Goal: Task Accomplishment & Management: Complete application form

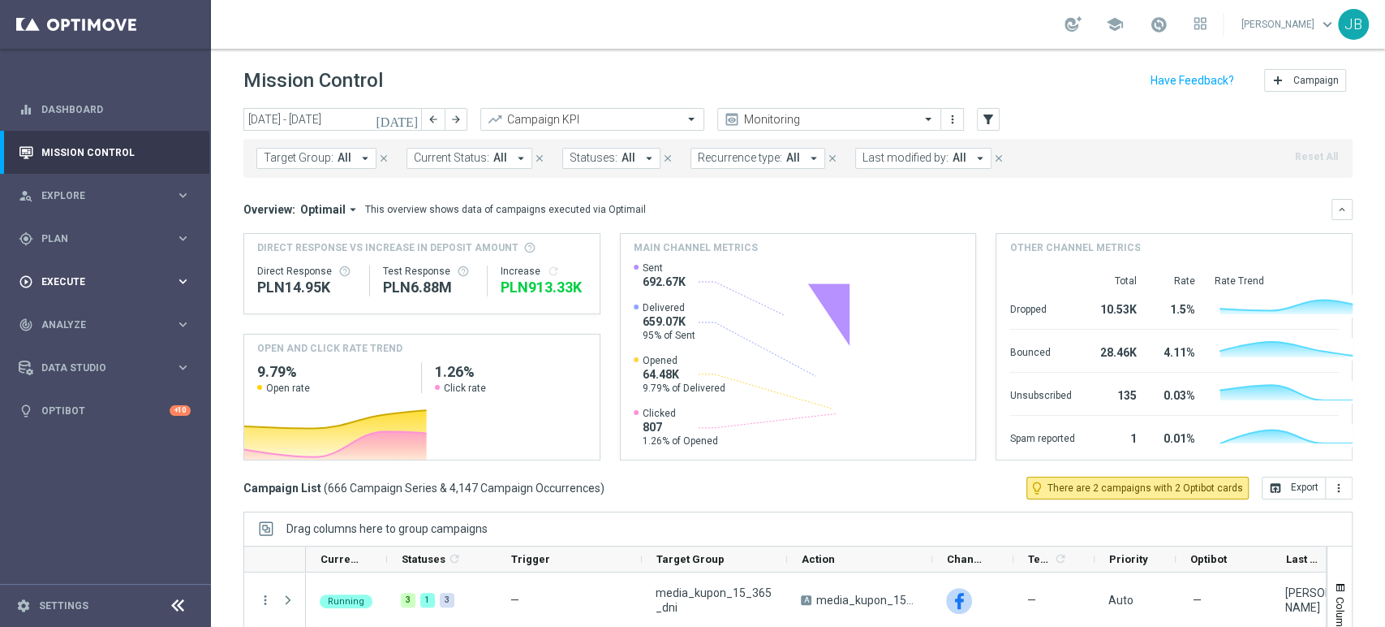
click at [95, 280] on span "Execute" at bounding box center [108, 282] width 134 height 10
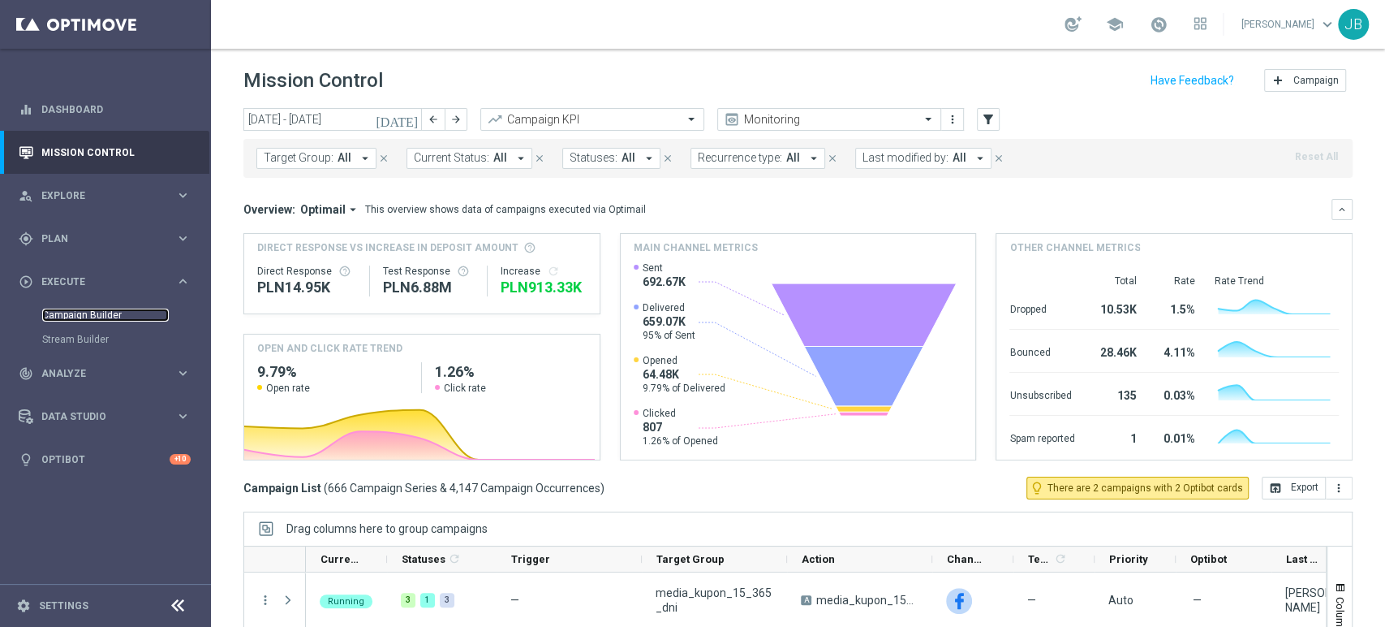
click at [88, 312] on link "Campaign Builder" at bounding box center [105, 314] width 127 height 13
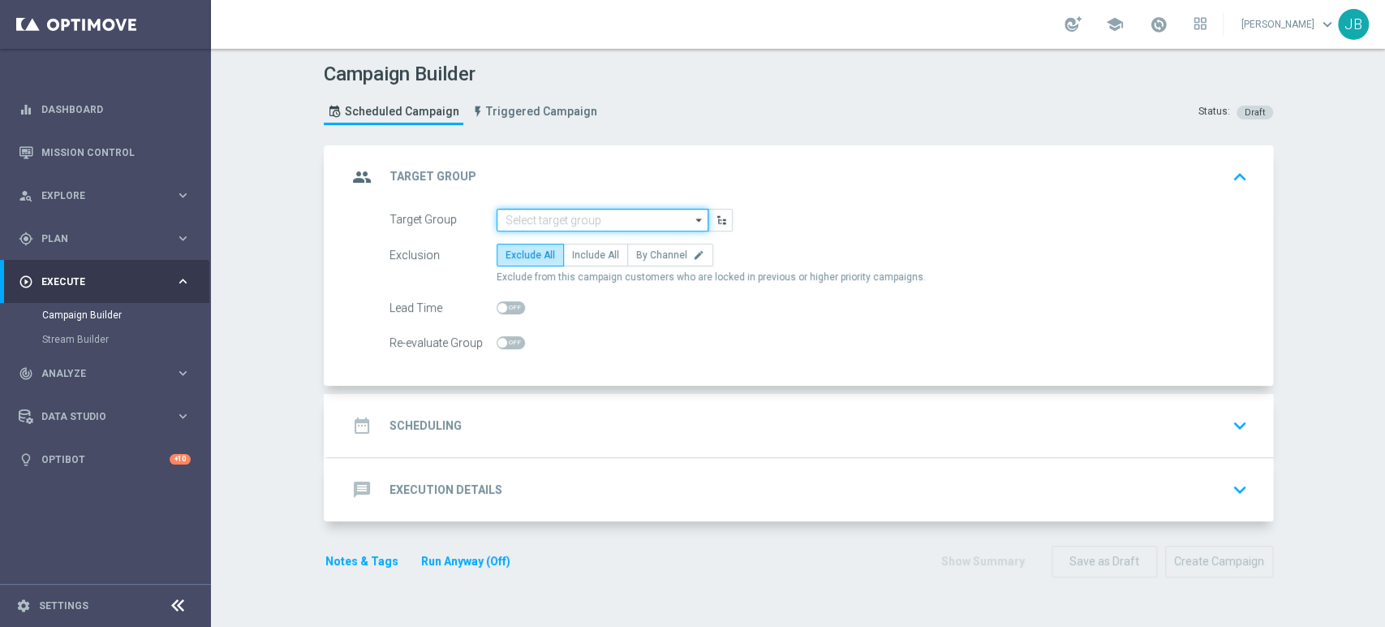
click at [551, 219] on input at bounding box center [603, 220] width 212 height 23
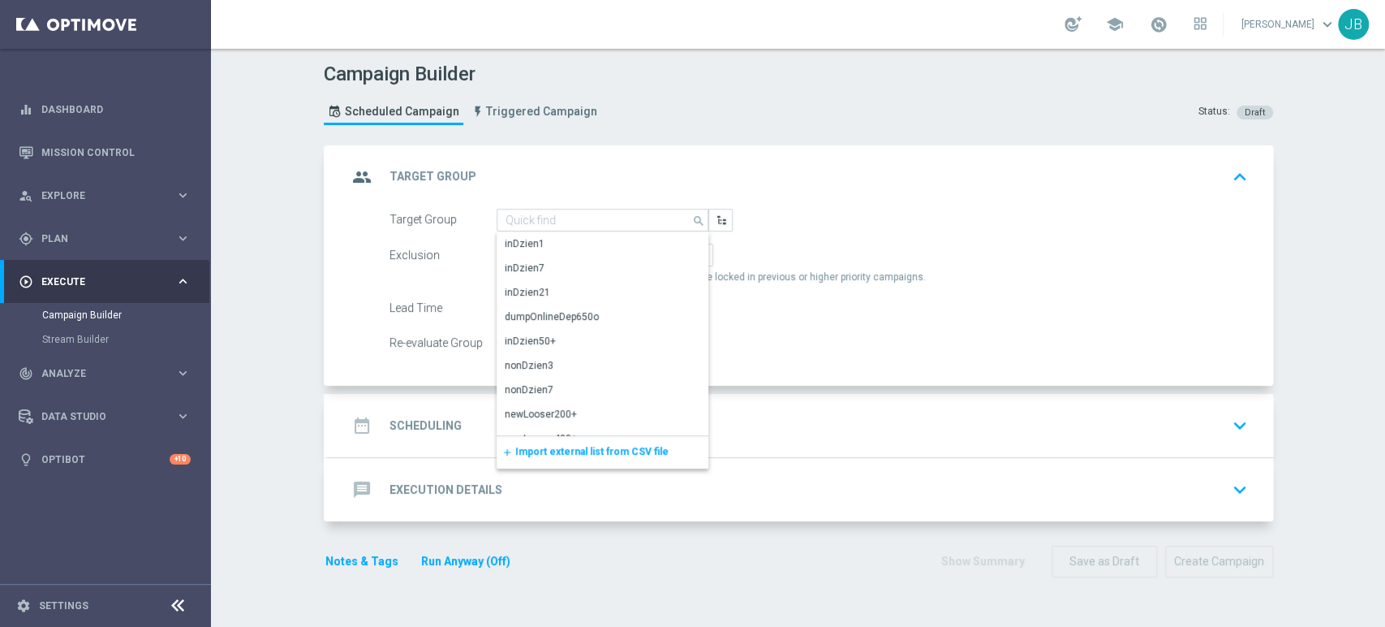
click at [559, 454] on span "Import external list from CSV file" at bounding box center [591, 451] width 153 height 11
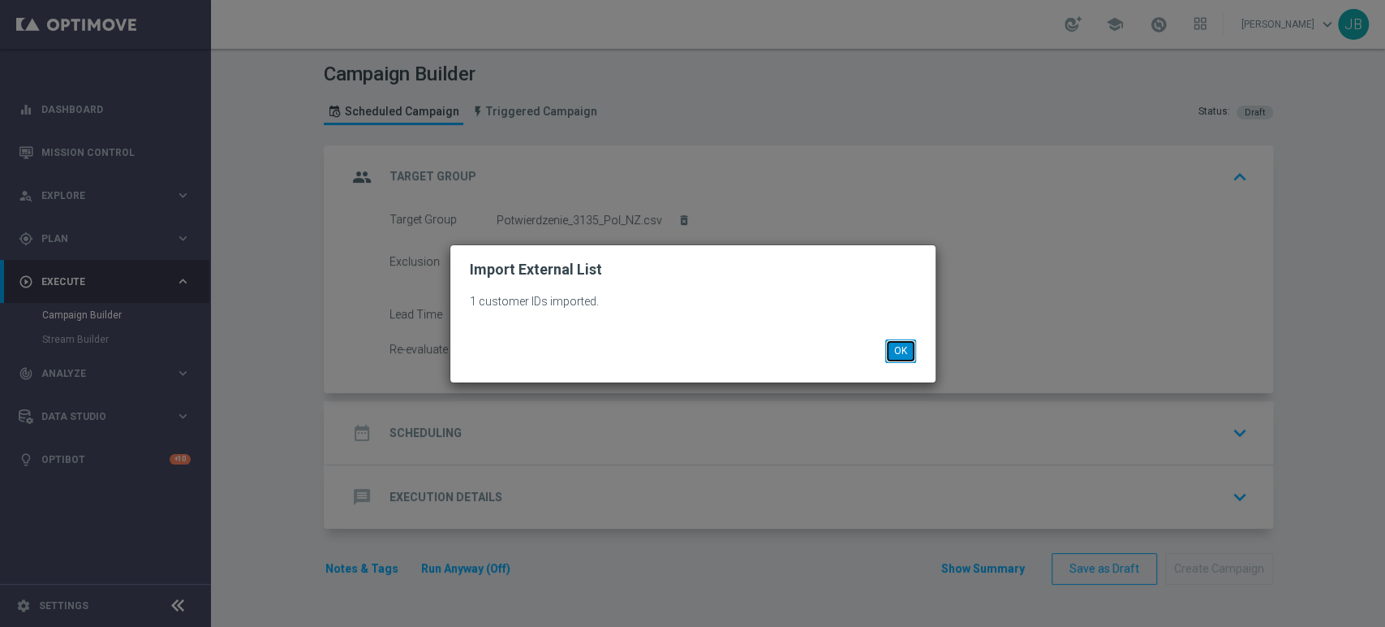
click at [911, 349] on button "OK" at bounding box center [900, 350] width 31 height 23
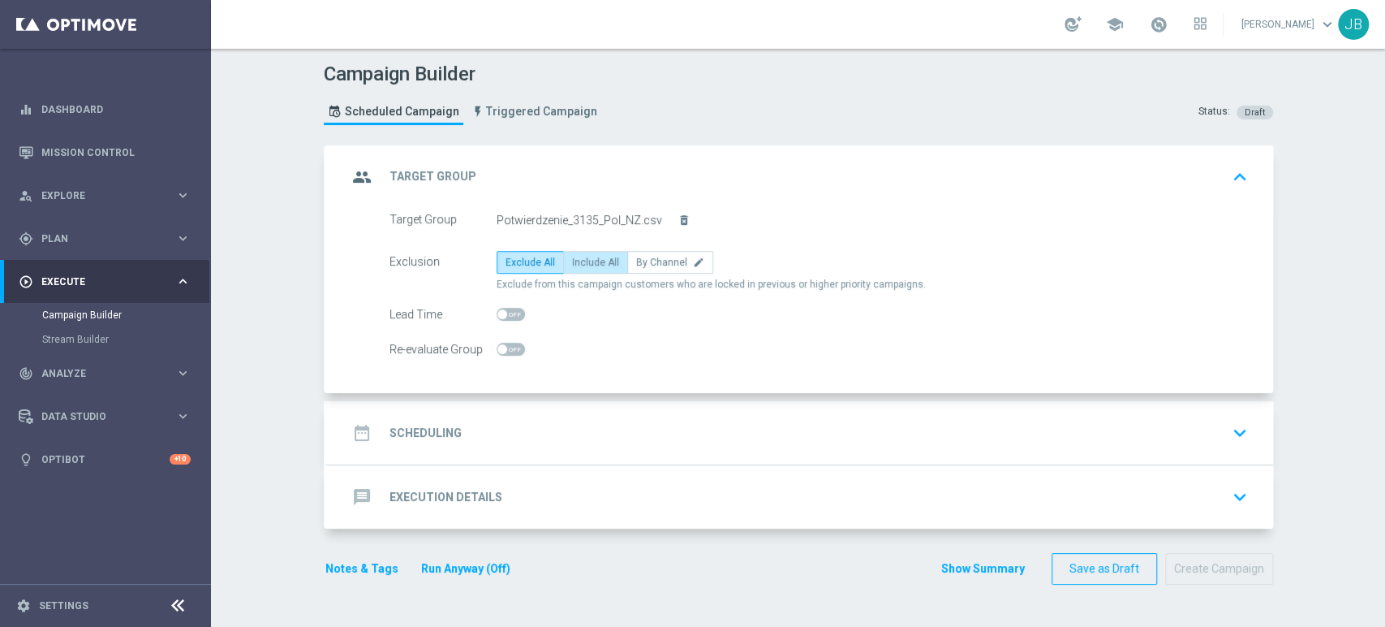
click at [599, 262] on span "Include All" at bounding box center [595, 261] width 47 height 11
click at [583, 262] on input "Include All" at bounding box center [577, 265] width 11 height 11
radio input "true"
click at [553, 426] on div "date_range Scheduling keyboard_arrow_down" at bounding box center [800, 432] width 907 height 31
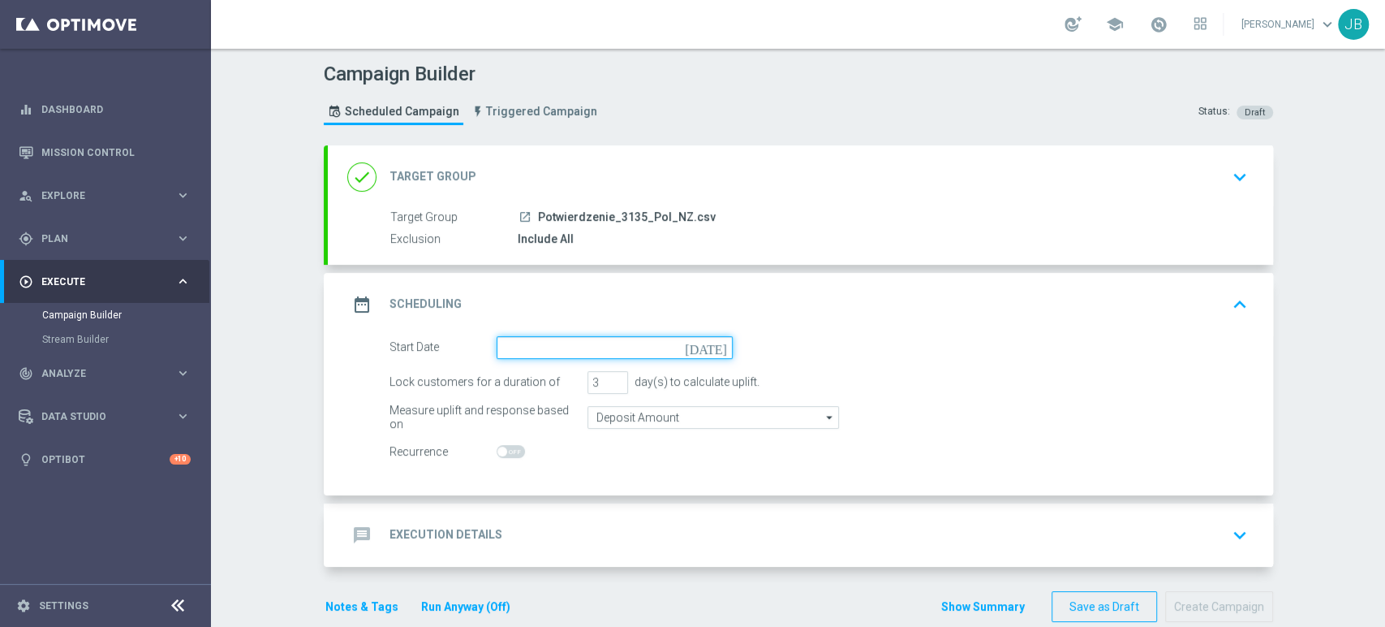
click at [540, 353] on input at bounding box center [615, 347] width 236 height 23
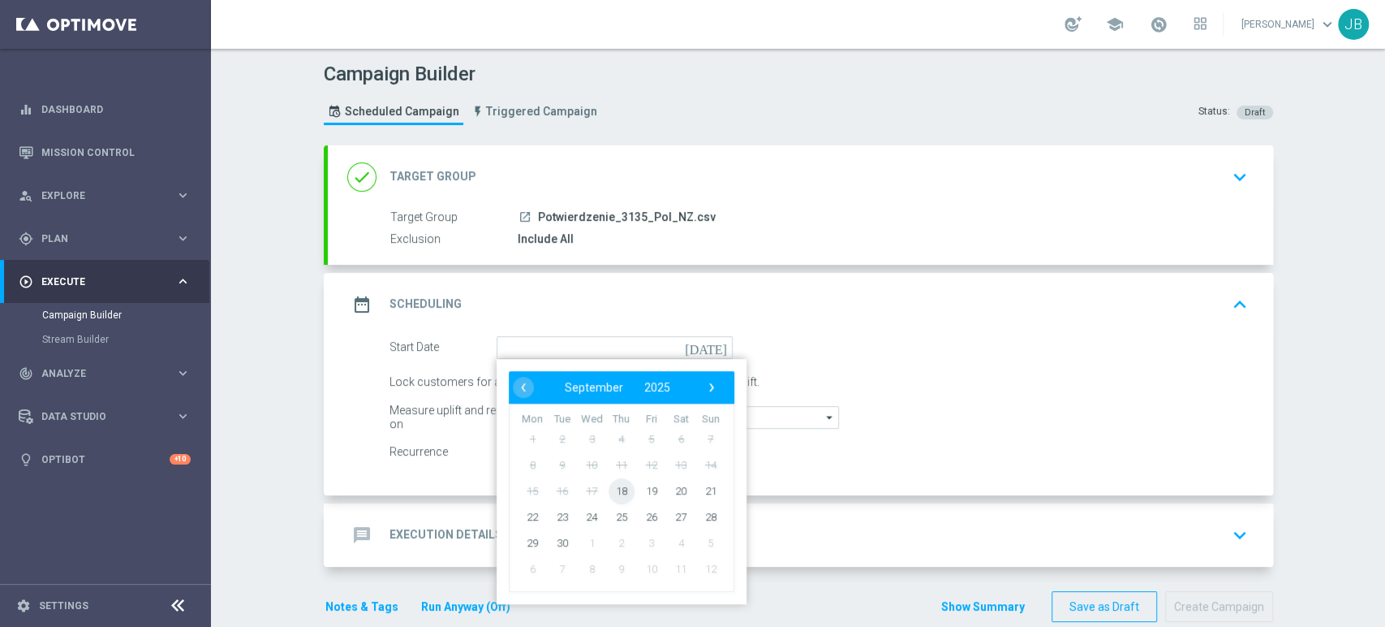
click at [608, 485] on span "18" at bounding box center [621, 490] width 26 height 26
type input "[DATE]"
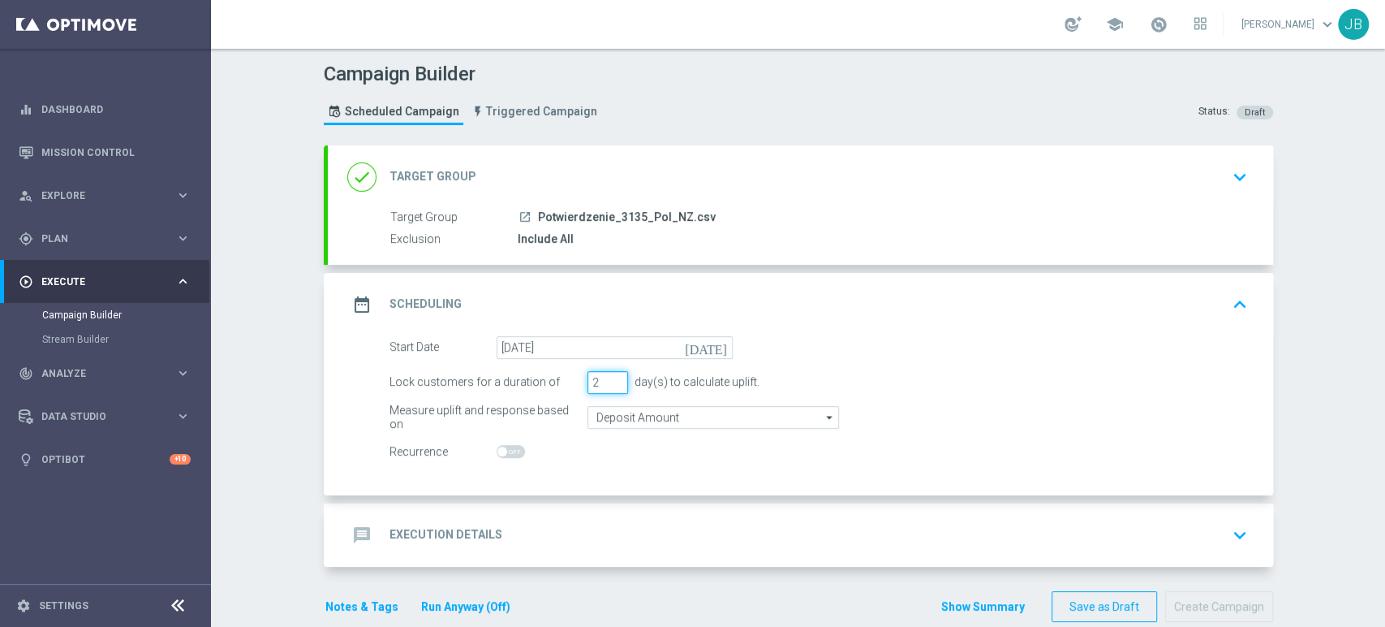
click at [607, 383] on input "2" at bounding box center [608, 382] width 41 height 23
type input "1"
click at [607, 383] on input "1" at bounding box center [608, 382] width 41 height 23
click at [1329, 459] on div "Campaign Builder Scheduled Campaign Triggered Campaign Status: Draft done Targe…" at bounding box center [798, 338] width 1174 height 578
click at [1156, 513] on div "message Execution Details keyboard_arrow_down" at bounding box center [800, 534] width 945 height 63
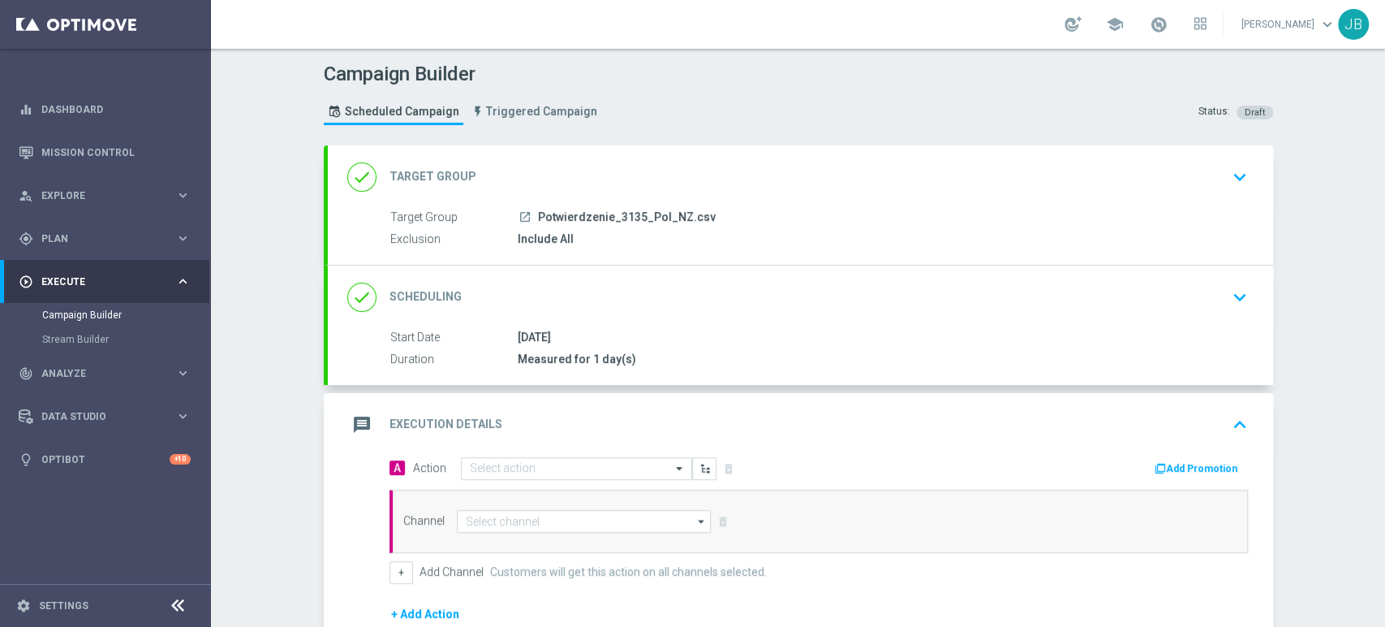
scroll to position [204, 0]
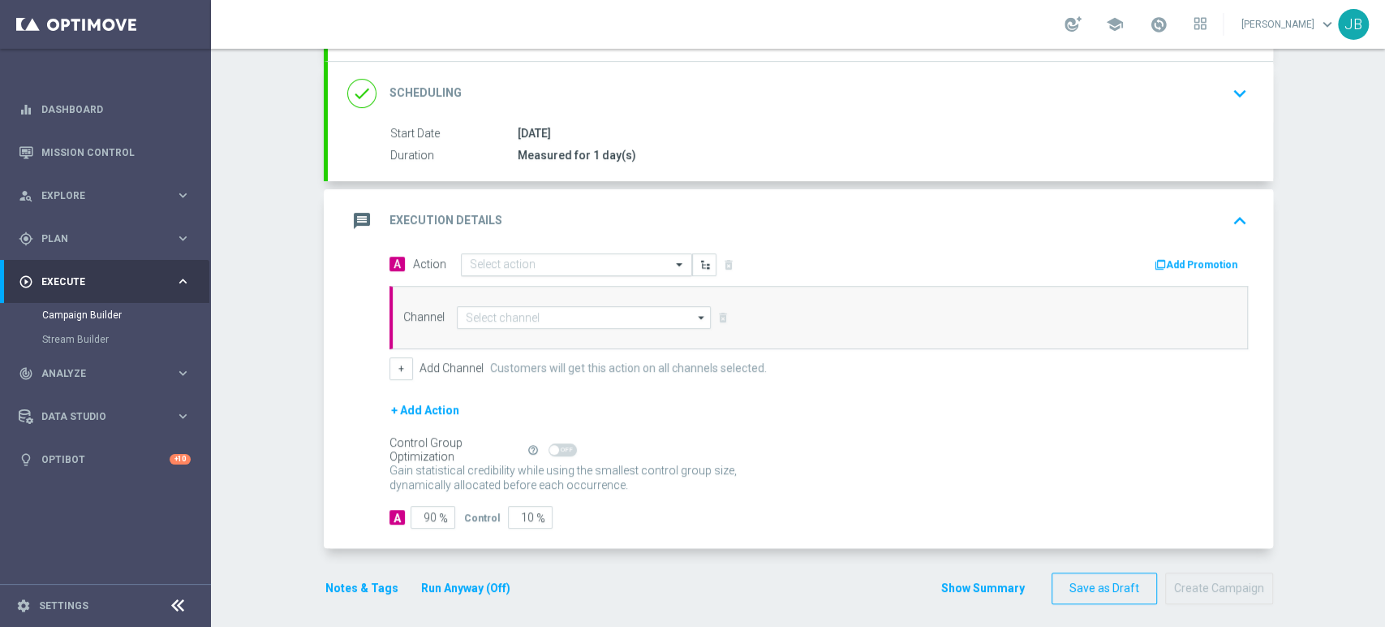
click at [602, 258] on input "text" at bounding box center [560, 265] width 181 height 14
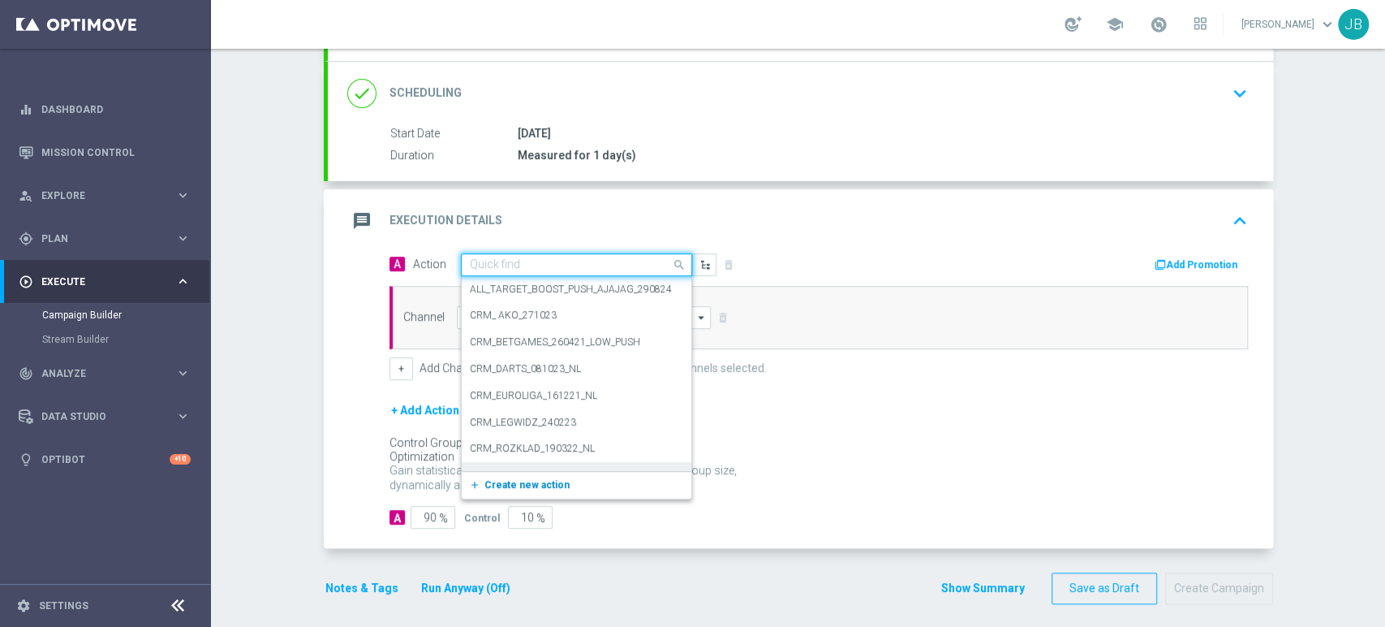
click at [510, 480] on span "Create new action" at bounding box center [527, 484] width 85 height 11
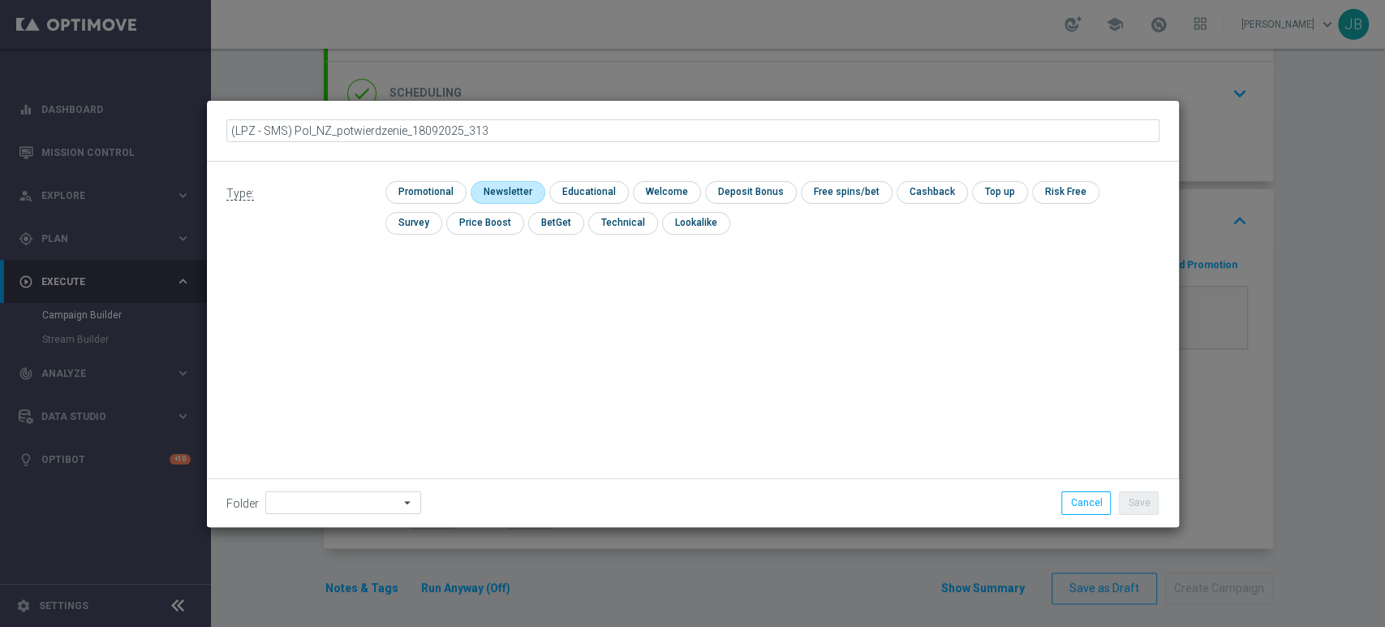
type input "(LPZ - SMS) Pol_NZ_potwierdzenie_18092025_3135"
click at [503, 183] on input "checkbox" at bounding box center [506, 192] width 71 height 22
checkbox input "true"
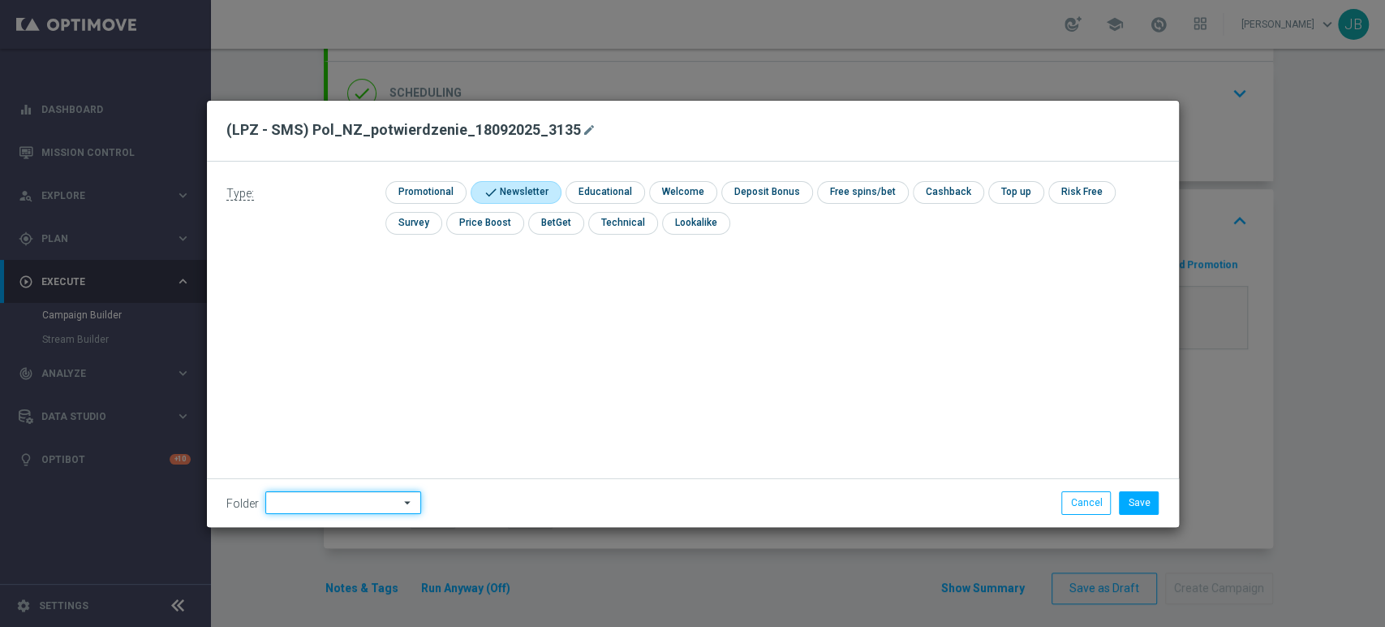
click at [328, 502] on input at bounding box center [343, 502] width 156 height 23
click at [353, 341] on div "[PERSON_NAME]" at bounding box center [340, 337] width 151 height 23
type input "[PERSON_NAME]"
click at [1136, 502] on button "Save" at bounding box center [1139, 502] width 40 height 23
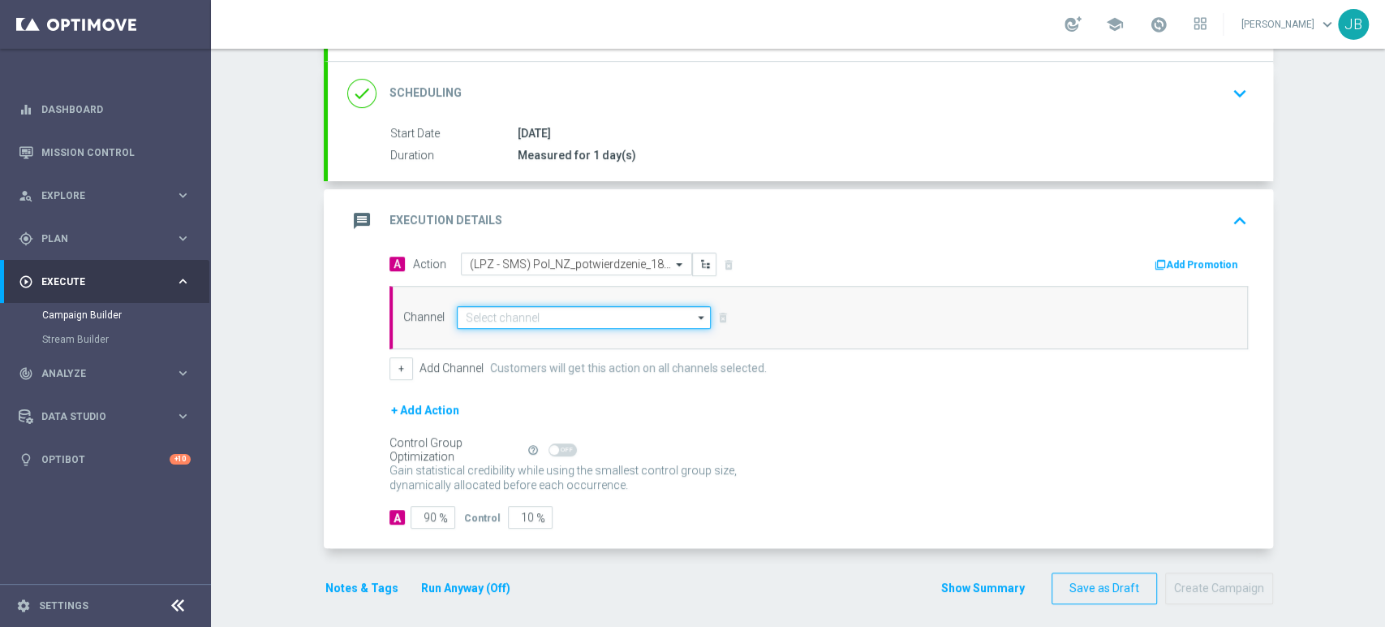
click at [479, 306] on input at bounding box center [584, 317] width 255 height 23
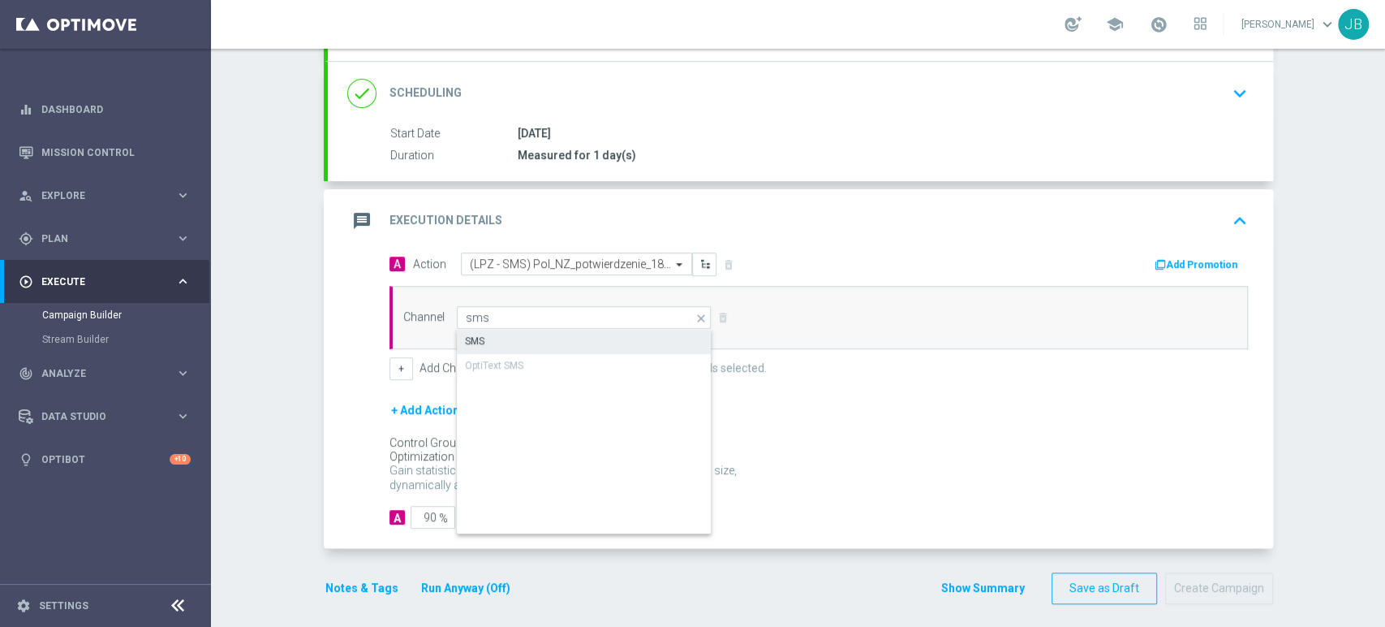
click at [476, 339] on div "SMS" at bounding box center [474, 341] width 19 height 15
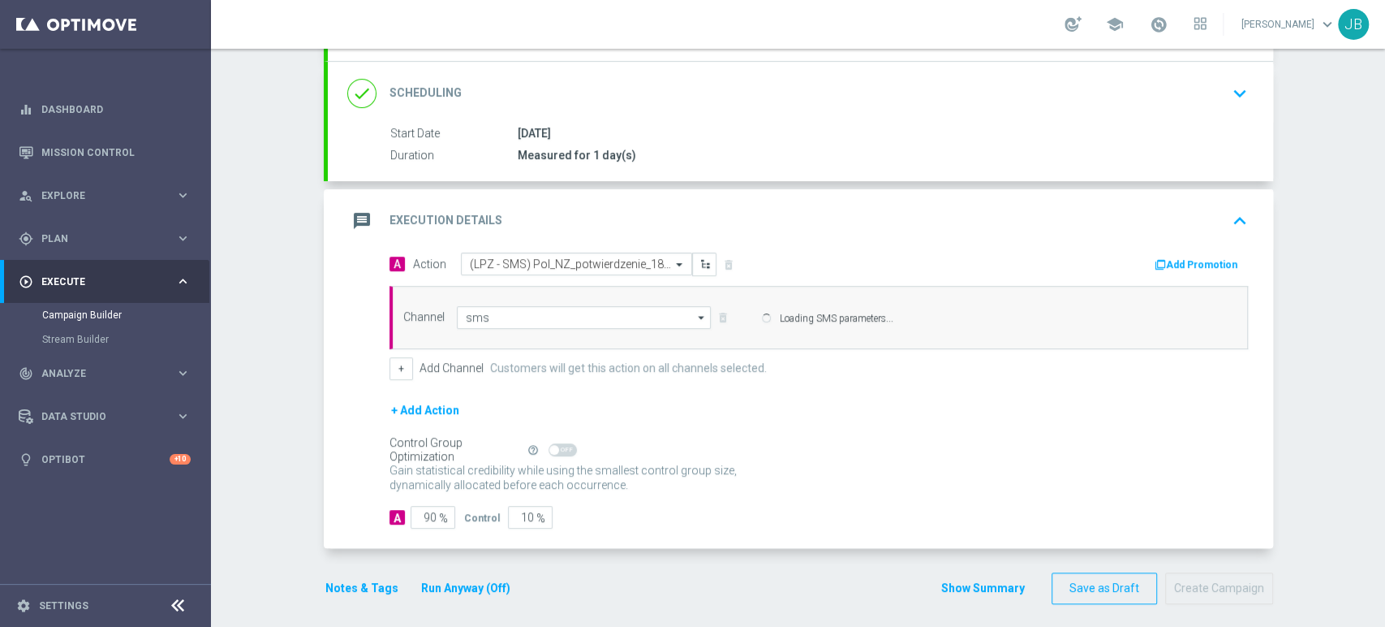
type input "SMS"
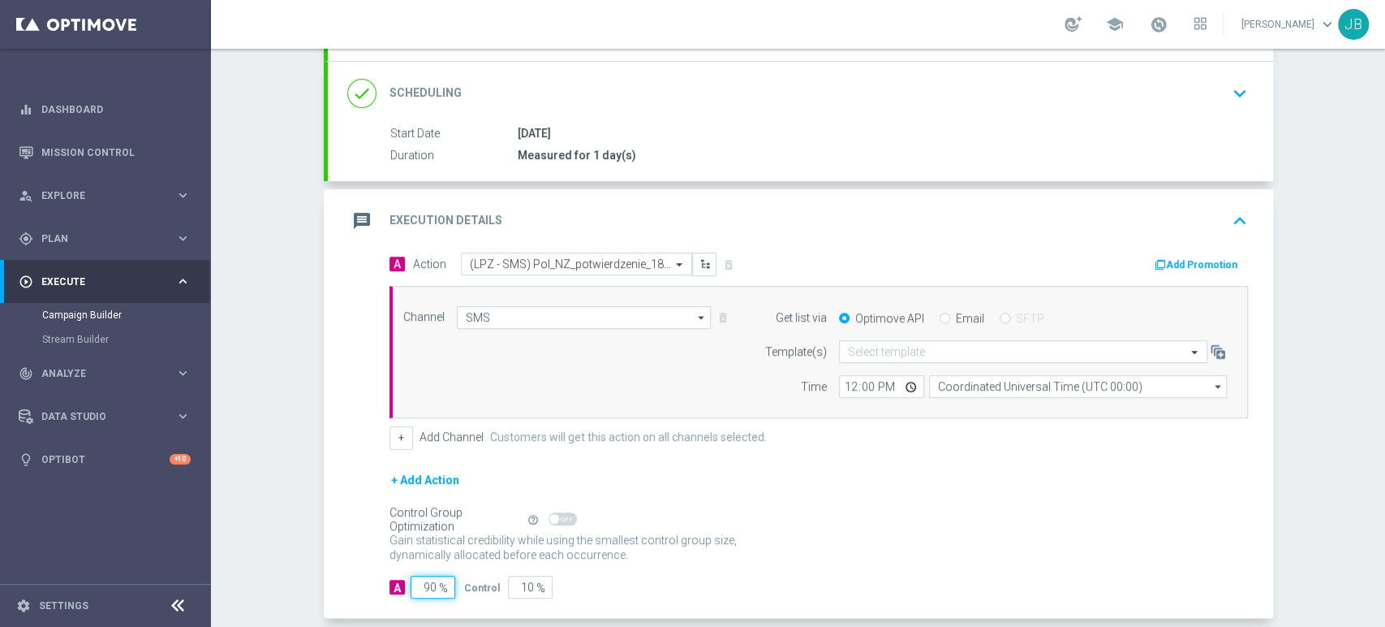
click at [426, 576] on input "90" at bounding box center [433, 586] width 45 height 23
type input "9"
type input "91"
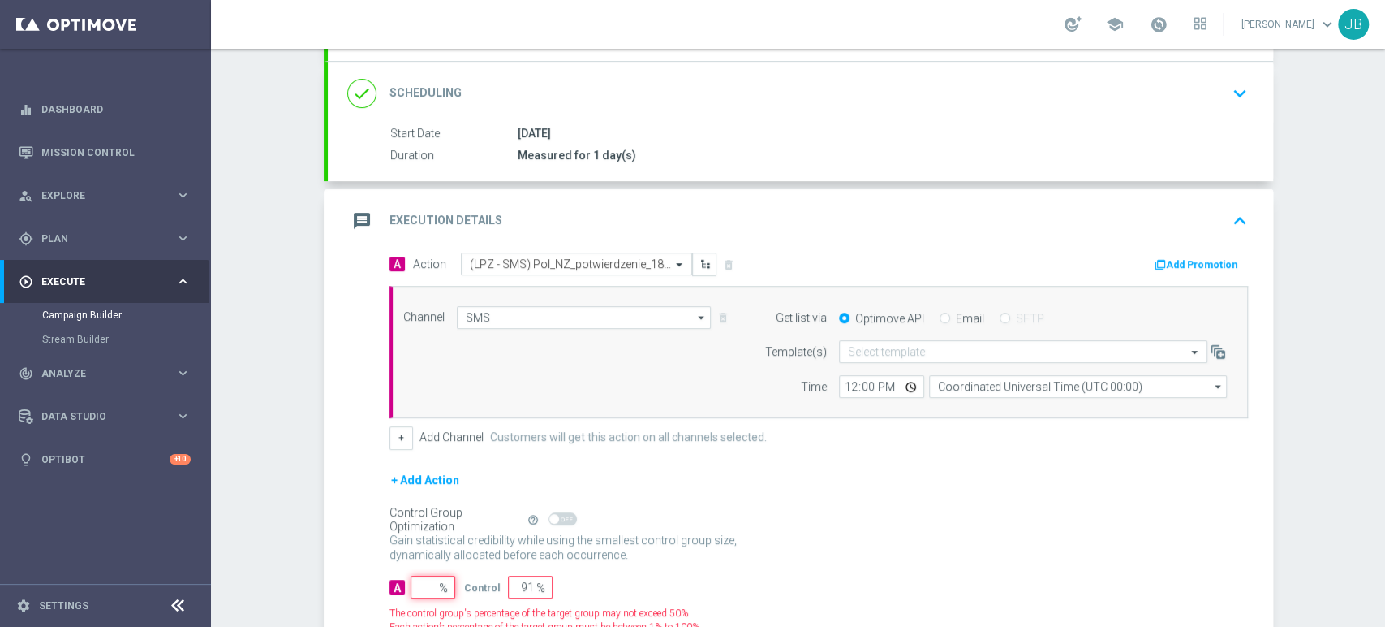
type input "100"
type input "1"
type input "99"
type input "10"
type input "90"
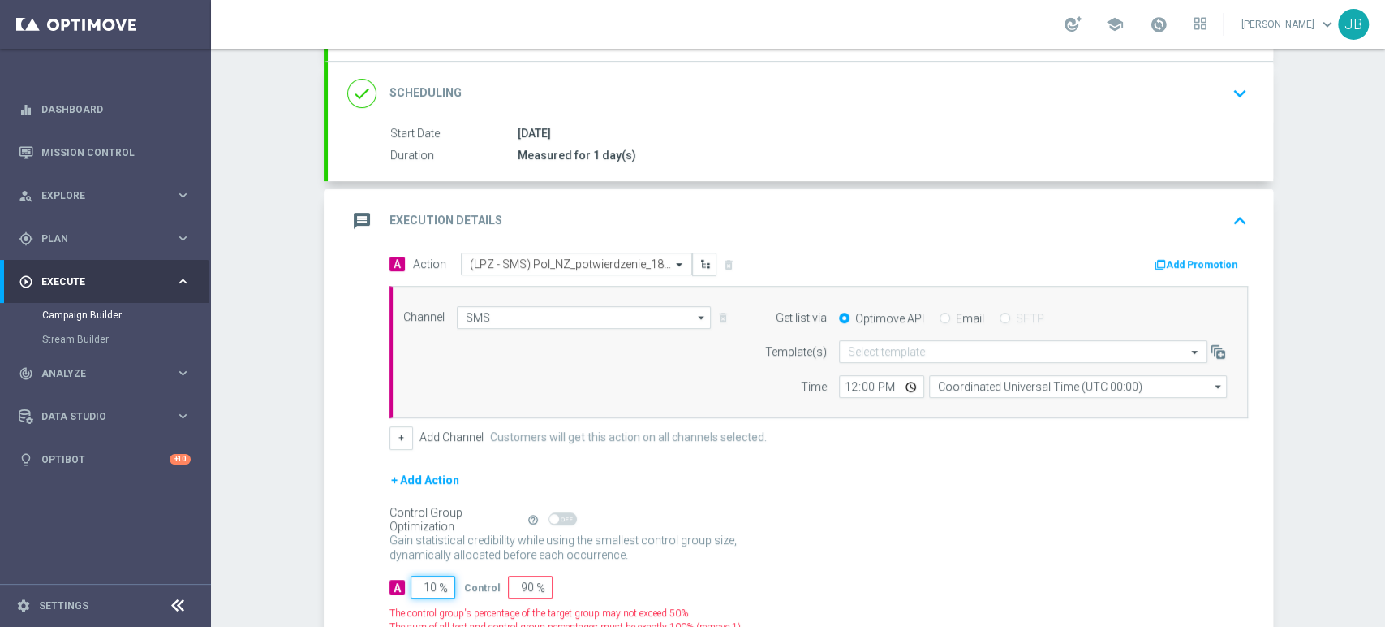
type input "100"
type input "0"
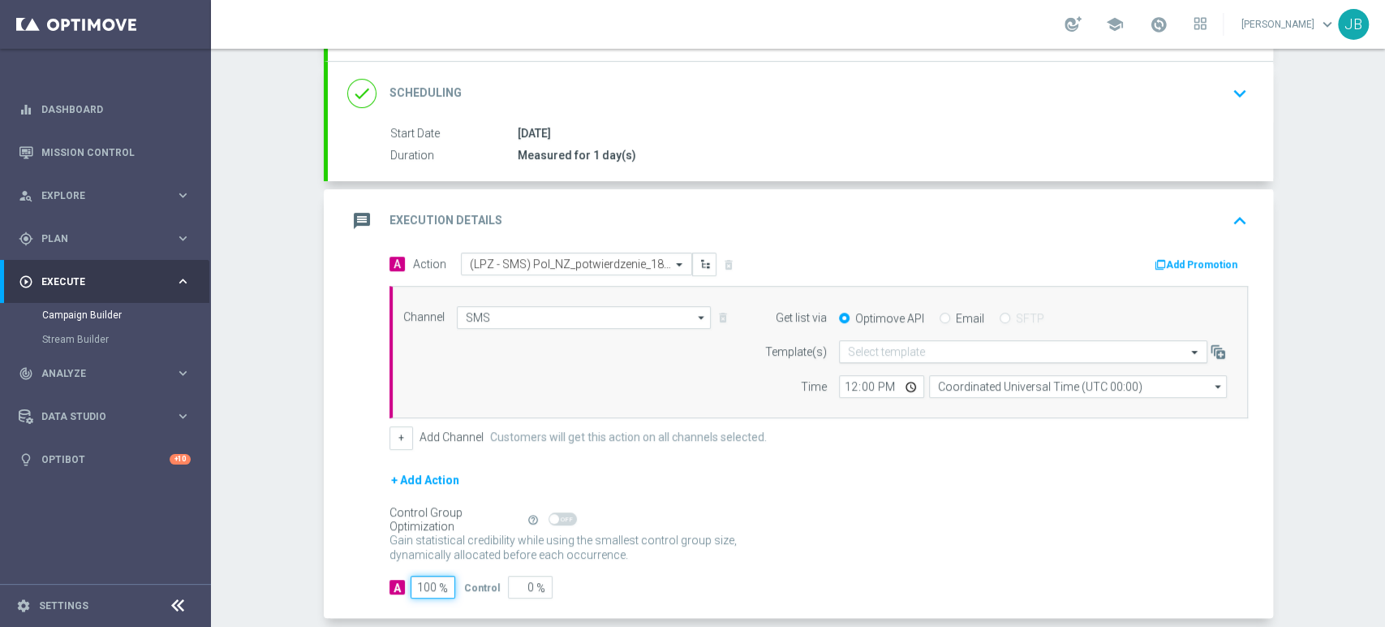
type input "100"
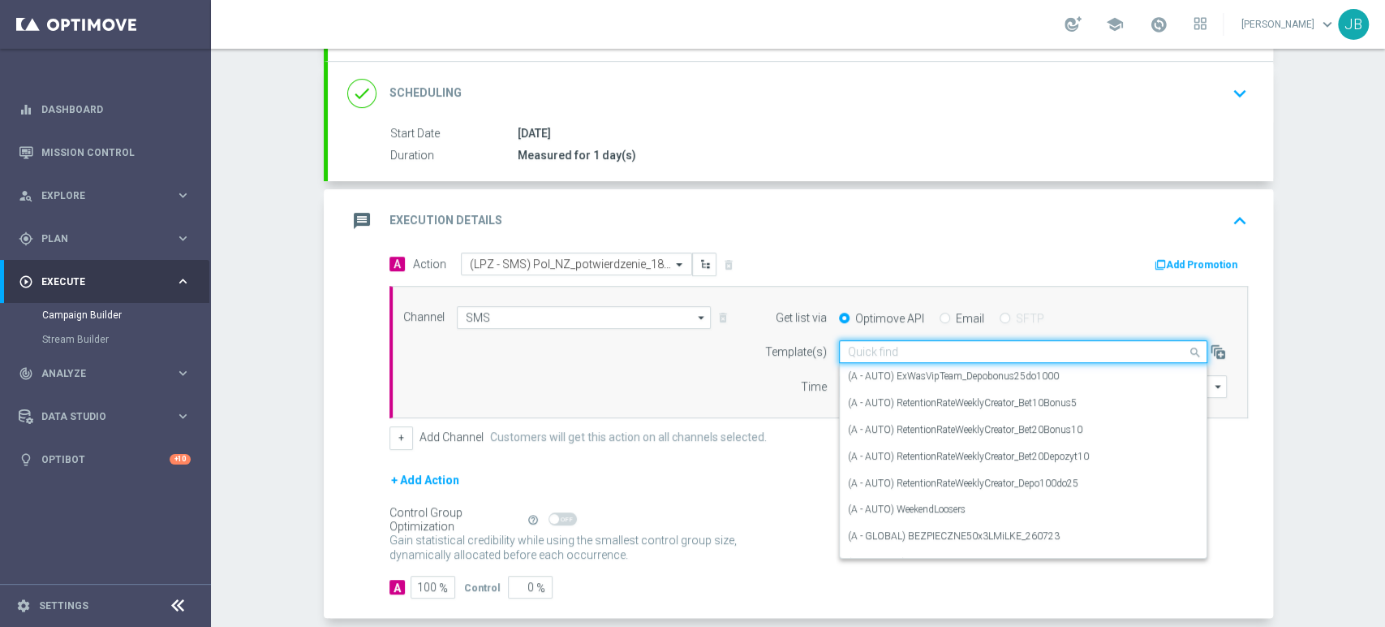
click at [882, 348] on input "text" at bounding box center [1007, 352] width 318 height 14
paste input "(LPZ - SMS) Pol_NZ_potwierdzenie_18092025"
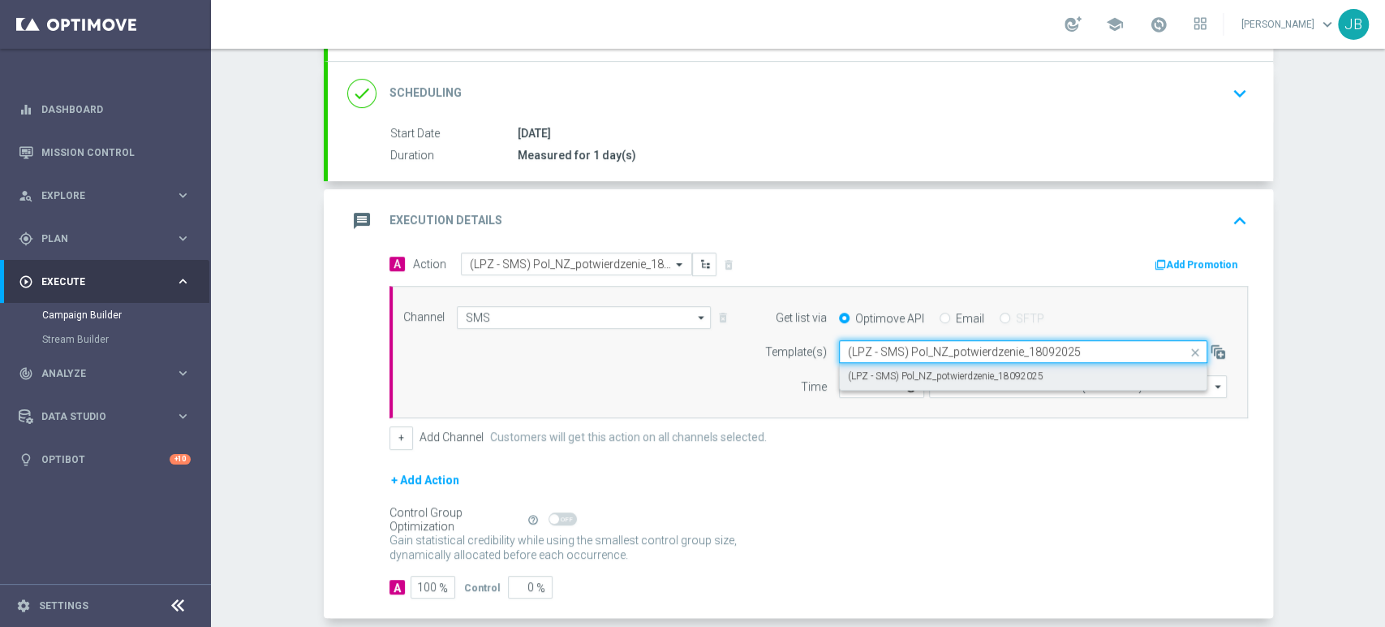
click at [869, 378] on label "(LPZ - SMS) Pol_NZ_potwierdzenie_18092025" at bounding box center [946, 376] width 196 height 14
type input "(LPZ - SMS) Pol_NZ_potwierdzenie_18092025"
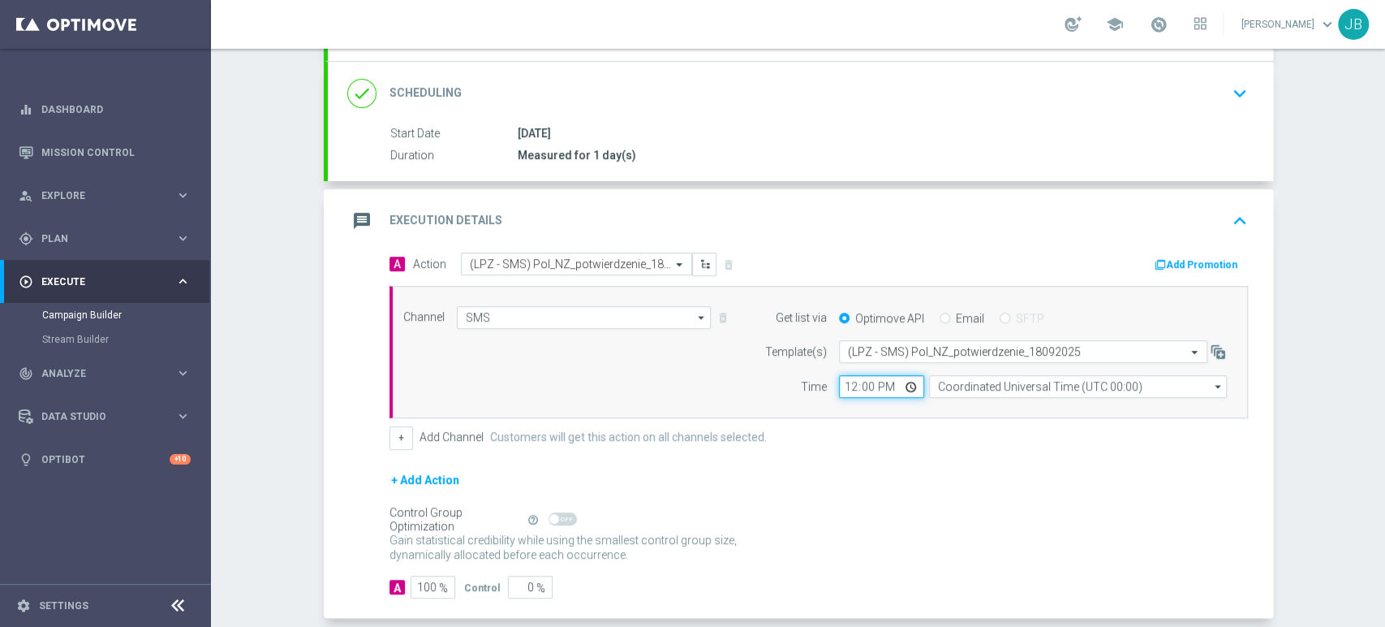
click at [839, 385] on input "12:00" at bounding box center [881, 386] width 85 height 23
type input "10:19"
click at [960, 388] on input "Coordinated Universal Time (UTC 00:00)" at bounding box center [1078, 386] width 298 height 23
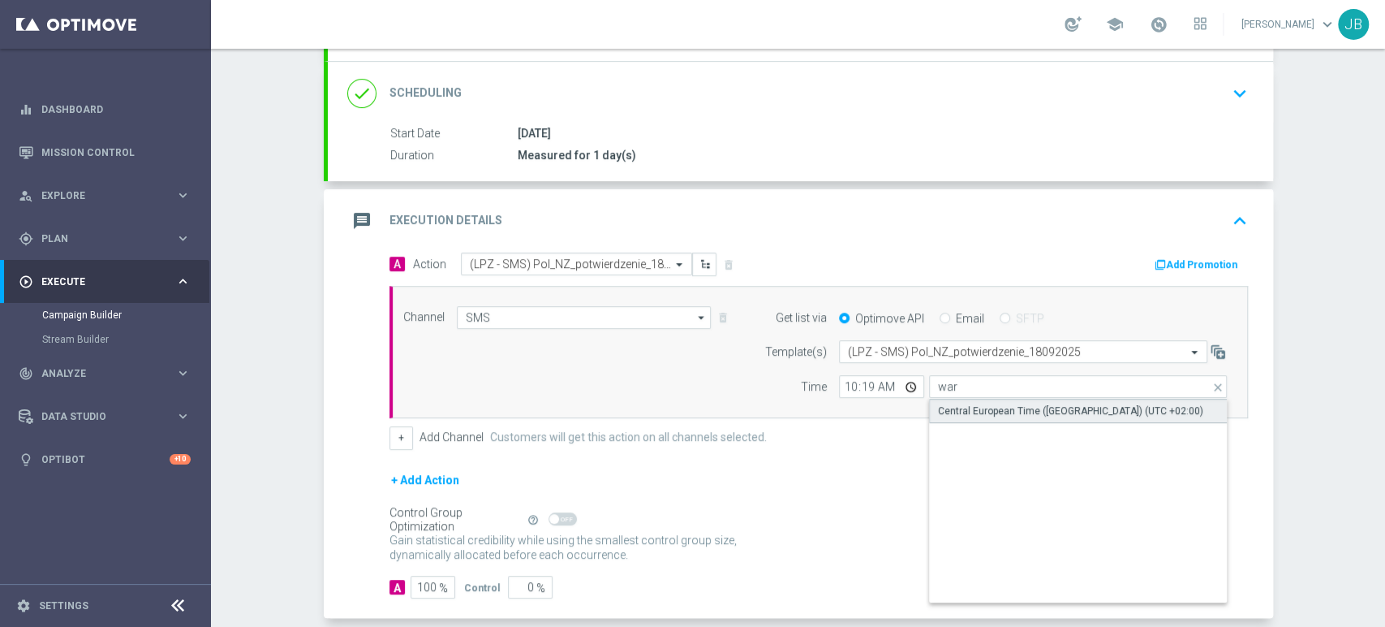
click at [963, 399] on div "Central European Time ([GEOGRAPHIC_DATA]) (UTC +02:00)" at bounding box center [1078, 410] width 299 height 24
type input "Central European Time ([GEOGRAPHIC_DATA]) (UTC +02:00)"
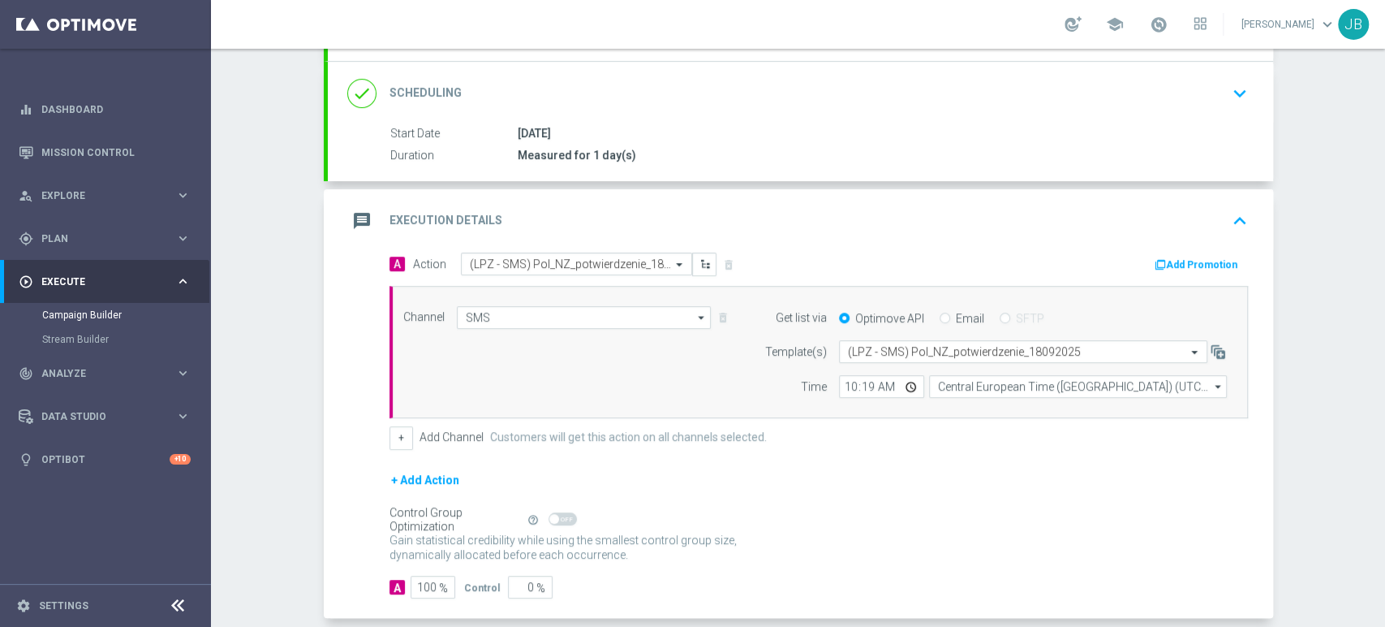
click at [1384, 124] on div "Campaign Builder Scheduled Campaign Triggered Campaign Status: Draft done Targe…" at bounding box center [798, 338] width 1174 height 578
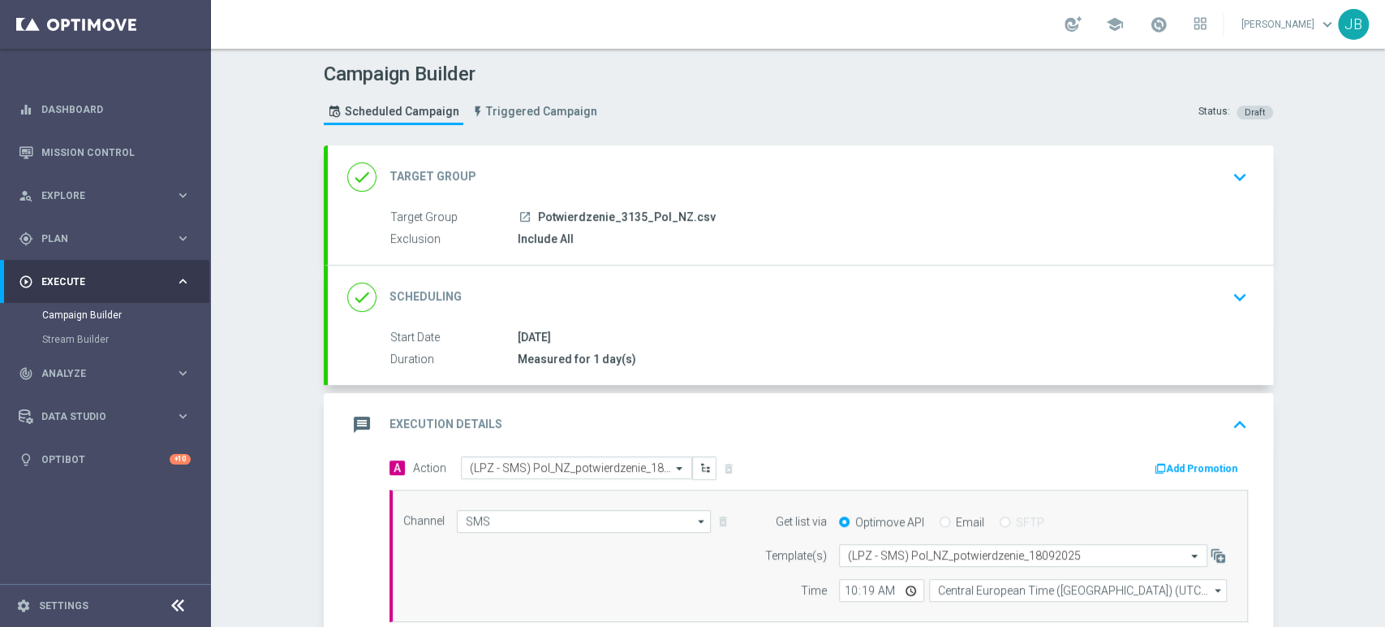
scroll to position [0, 0]
click at [1228, 303] on icon "keyboard_arrow_down" at bounding box center [1240, 297] width 24 height 24
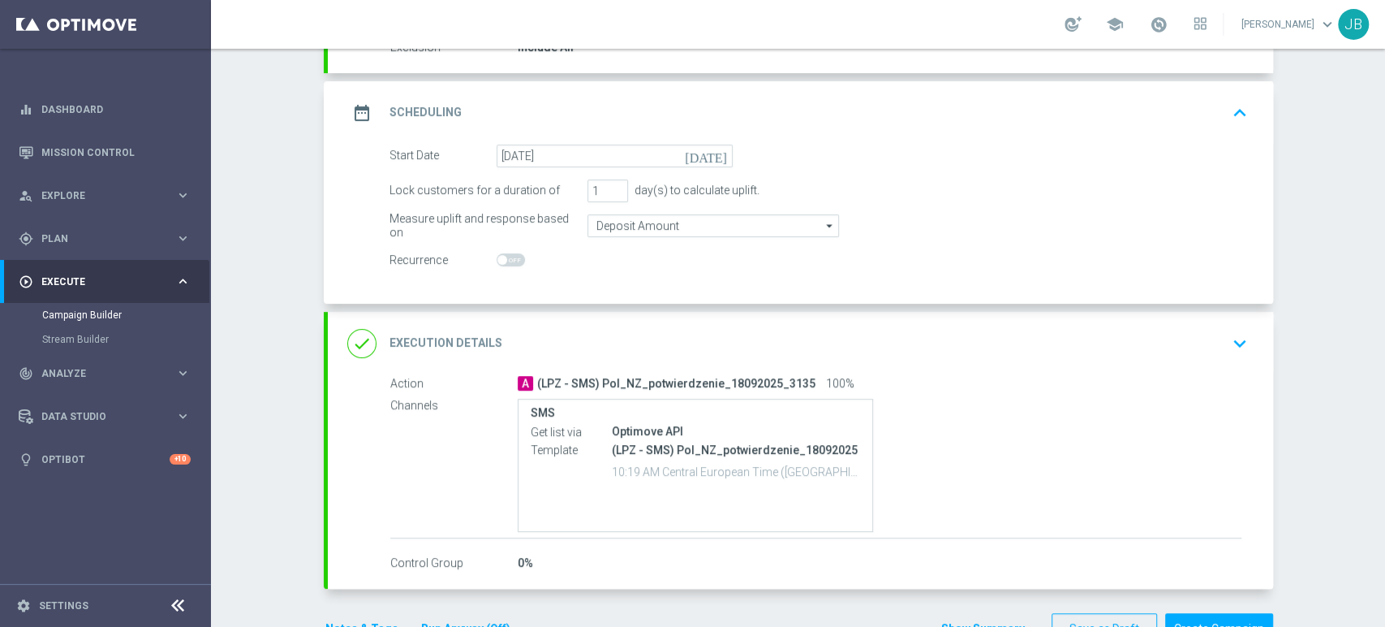
scroll to position [200, 0]
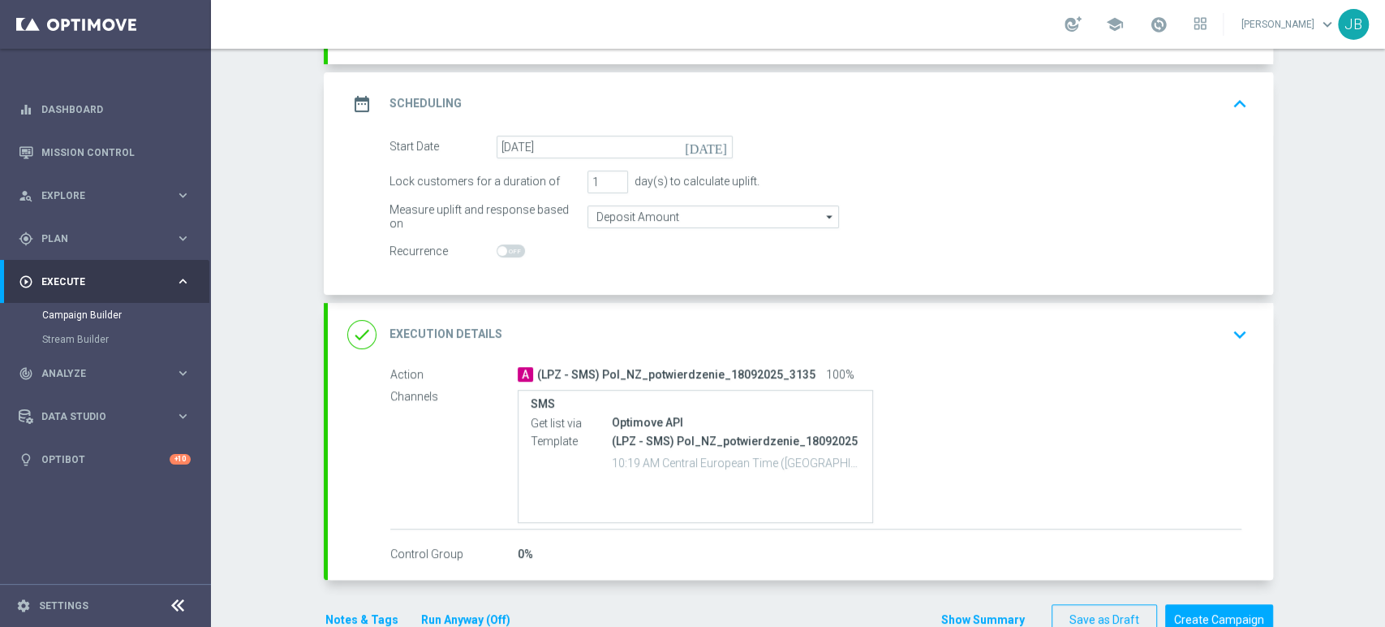
click at [1234, 340] on icon "keyboard_arrow_down" at bounding box center [1240, 334] width 24 height 24
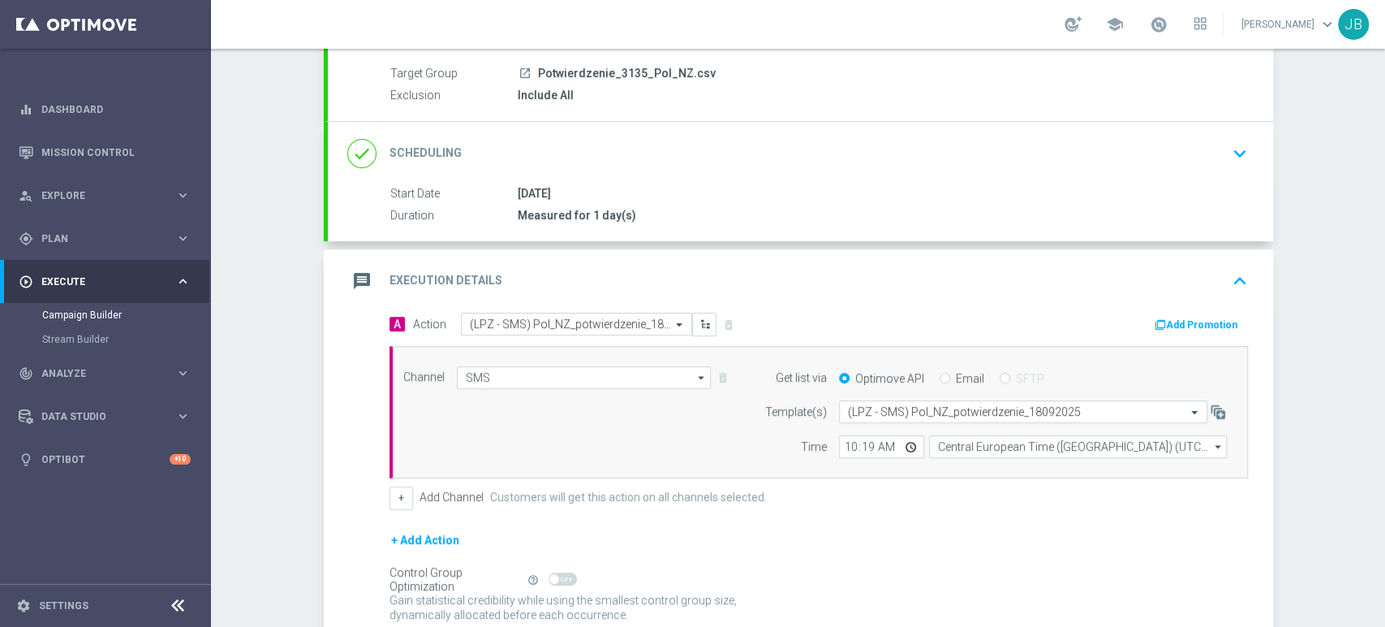
scroll to position [139, 0]
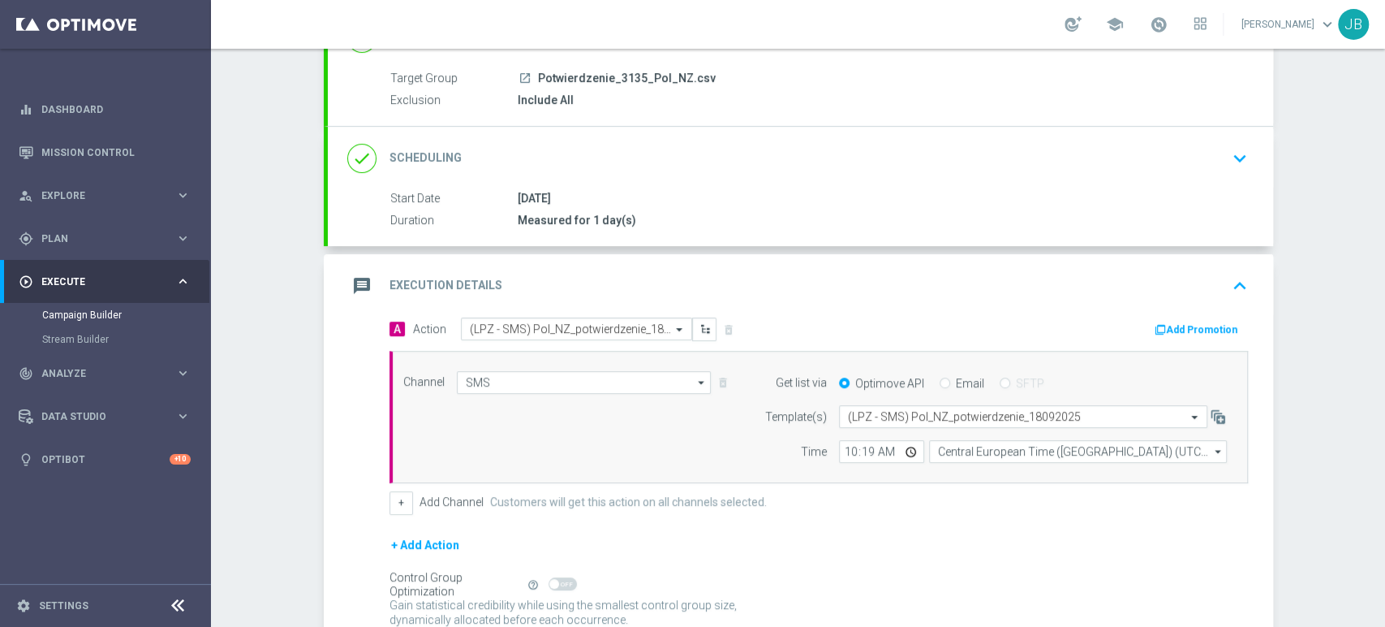
drag, startPoint x: 1384, startPoint y: 301, endPoint x: 1372, endPoint y: 211, distance: 90.8
click at [1372, 211] on div "Campaign Builder Scheduled Campaign Triggered Campaign Status: Draft done Targe…" at bounding box center [798, 338] width 1174 height 578
click at [1323, 213] on div "Campaign Builder Scheduled Campaign Triggered Campaign Status: Draft done Targe…" at bounding box center [798, 338] width 1174 height 578
click at [1384, 167] on div "Campaign Builder Scheduled Campaign Triggered Campaign Status: Draft done Targe…" at bounding box center [798, 338] width 1174 height 578
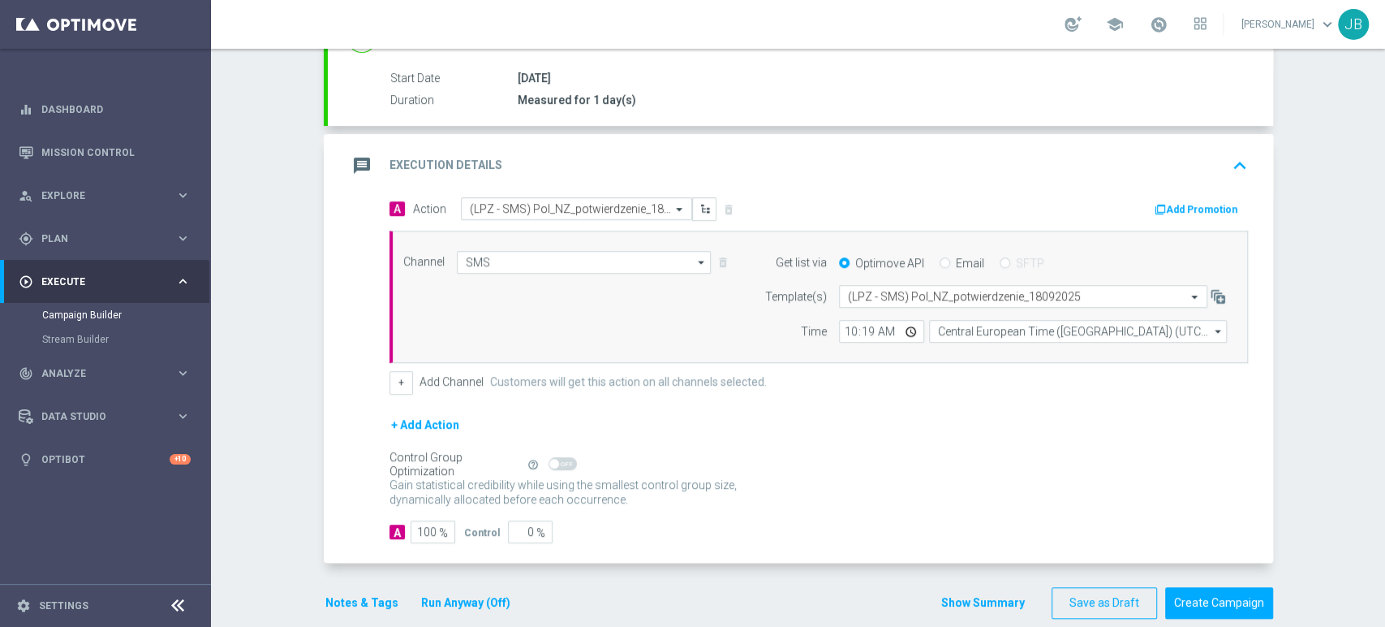
scroll to position [280, 0]
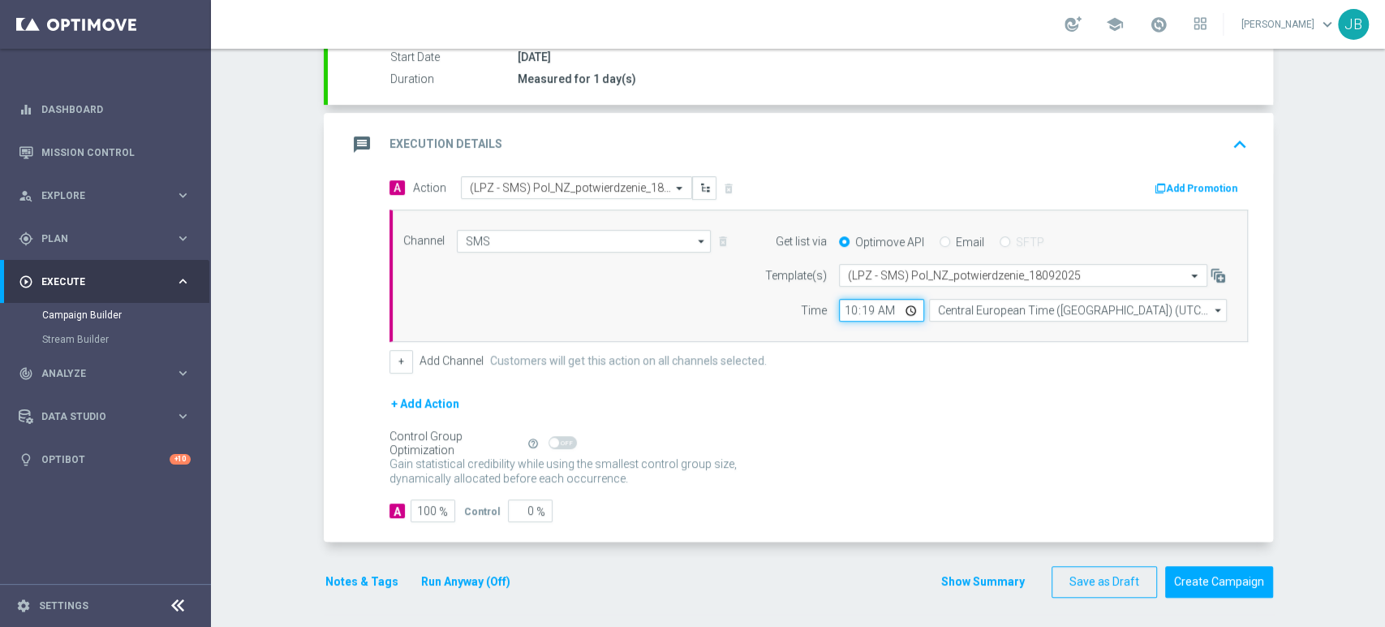
click at [860, 311] on input "10:19" at bounding box center [881, 310] width 85 height 23
type input "10:21"
click at [1342, 300] on div "Campaign Builder Scheduled Campaign Triggered Campaign Status: Draft done Targe…" at bounding box center [798, 338] width 1174 height 578
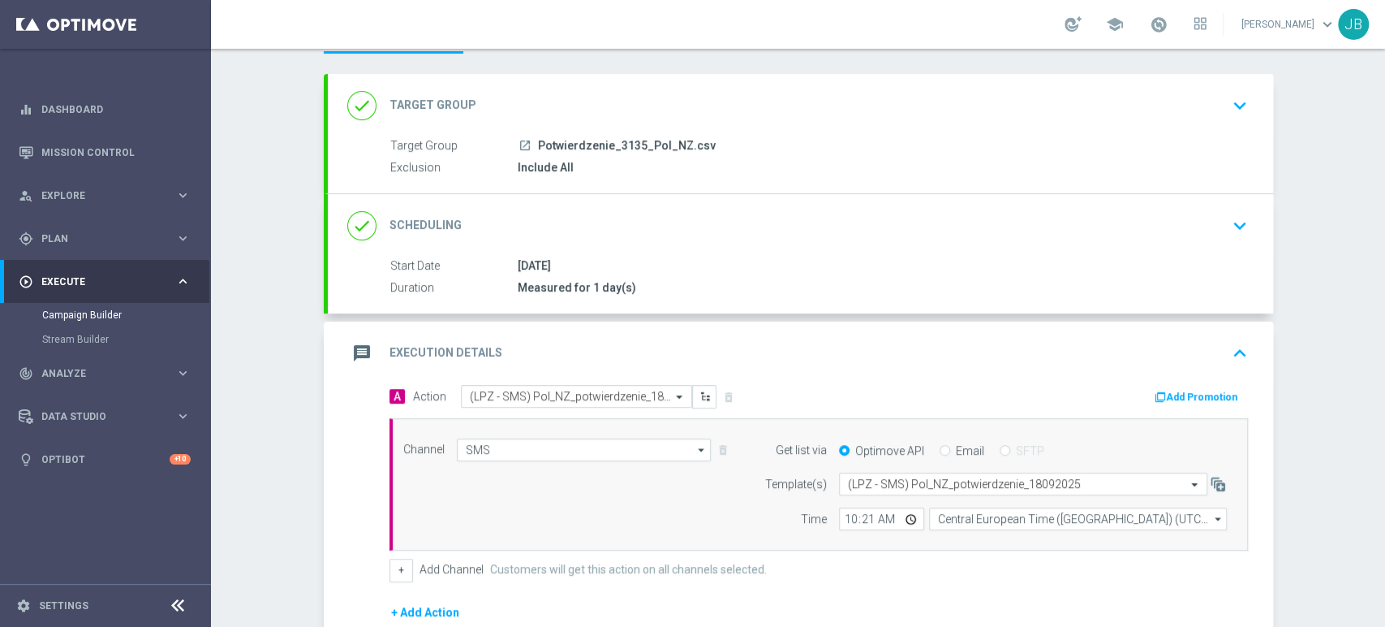
scroll to position [82, 0]
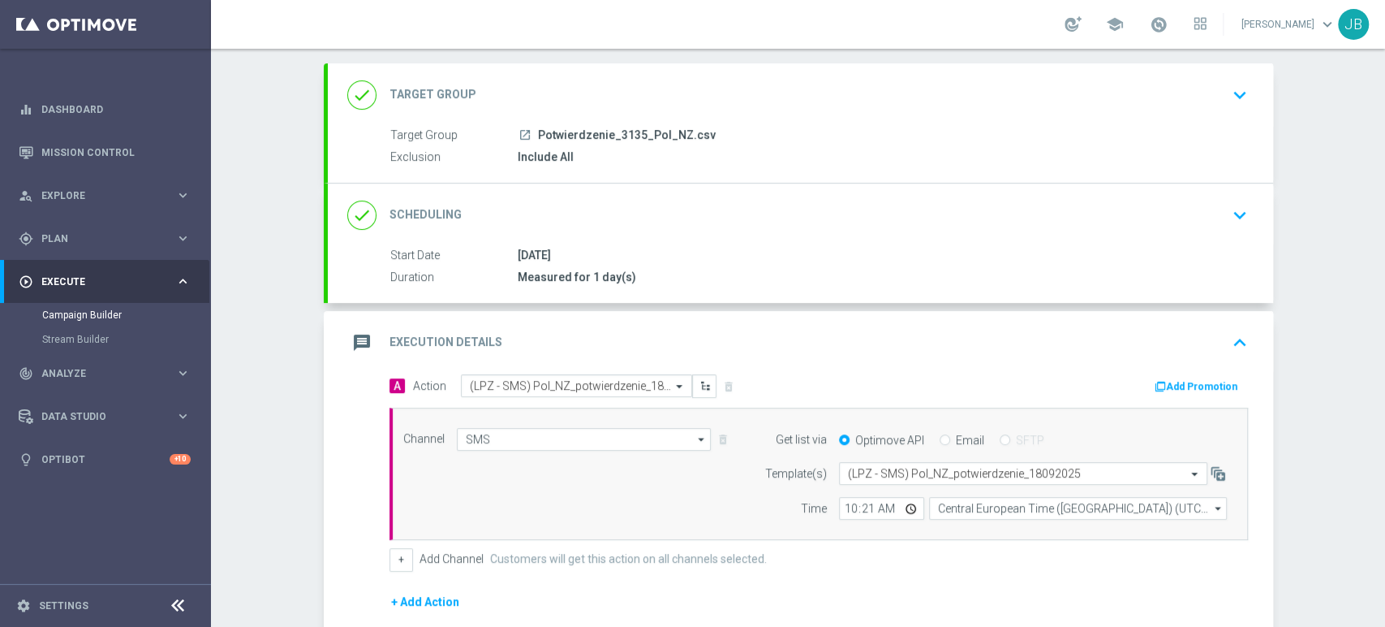
click at [1357, 226] on div "Campaign Builder Scheduled Campaign Triggered Campaign Status: Draft done Targe…" at bounding box center [798, 338] width 1174 height 578
click at [1370, 97] on div "Campaign Builder Scheduled Campaign Triggered Campaign Status: Draft done Targe…" at bounding box center [798, 338] width 1174 height 578
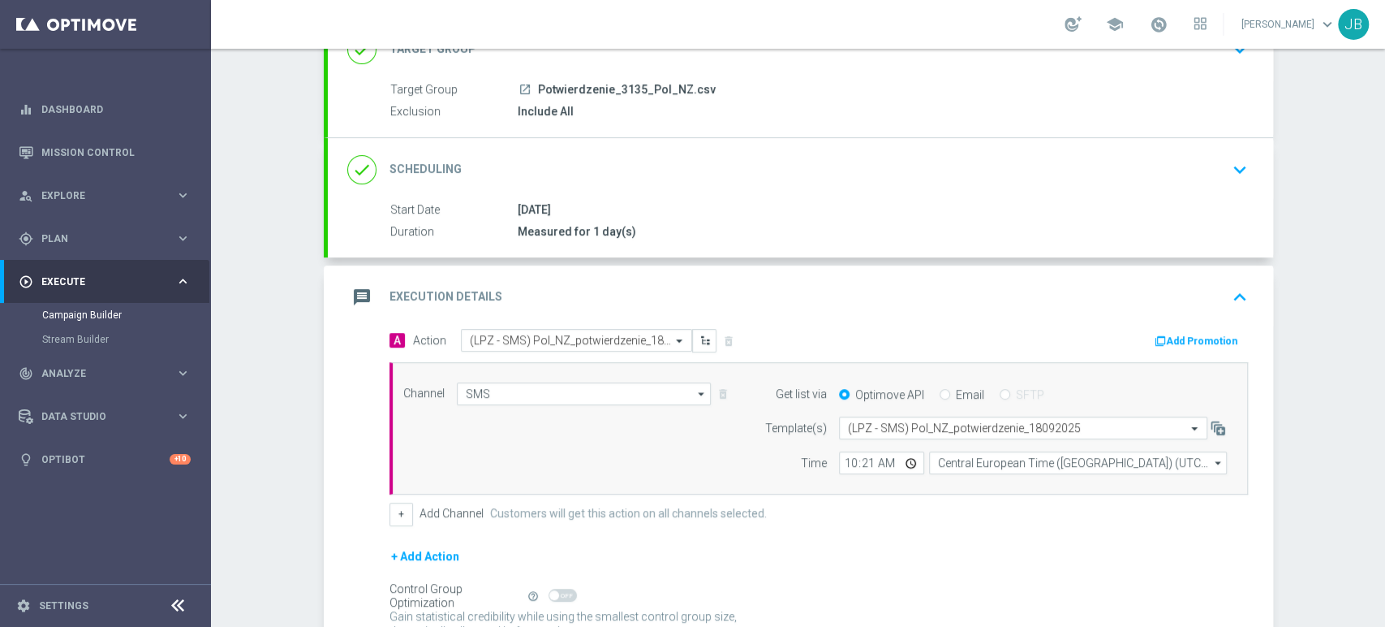
scroll to position [134, 0]
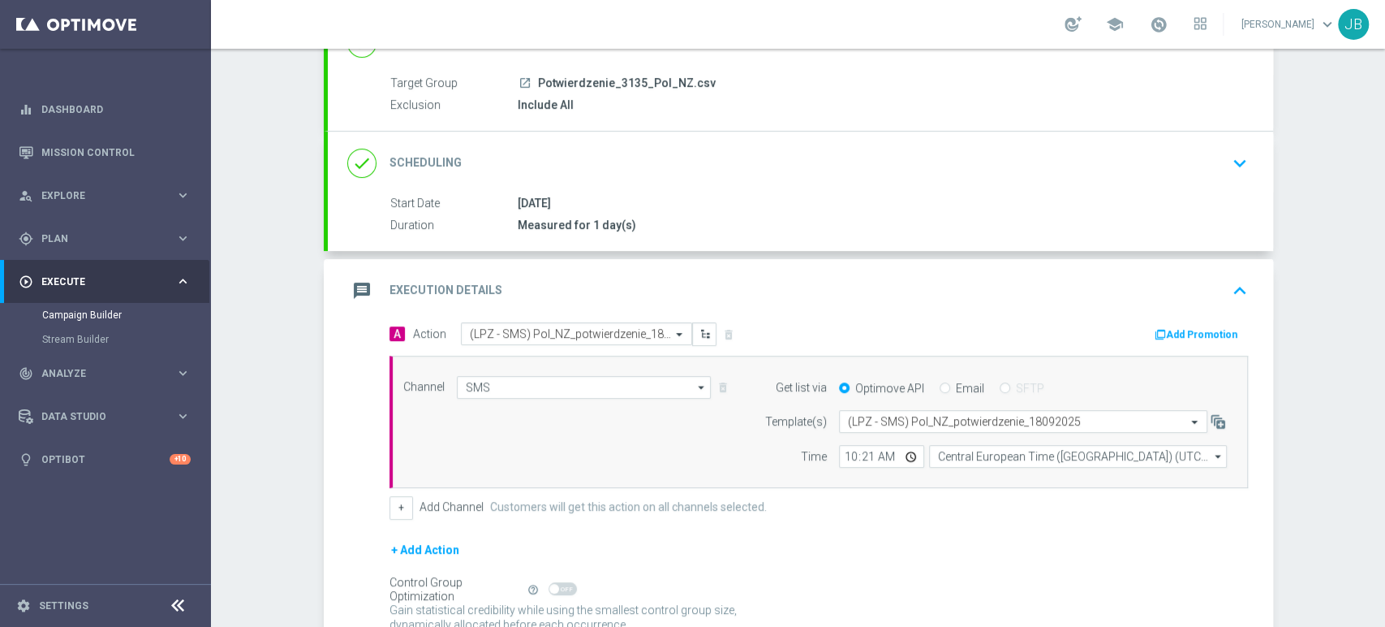
click at [1242, 151] on icon "keyboard_arrow_down" at bounding box center [1240, 163] width 24 height 24
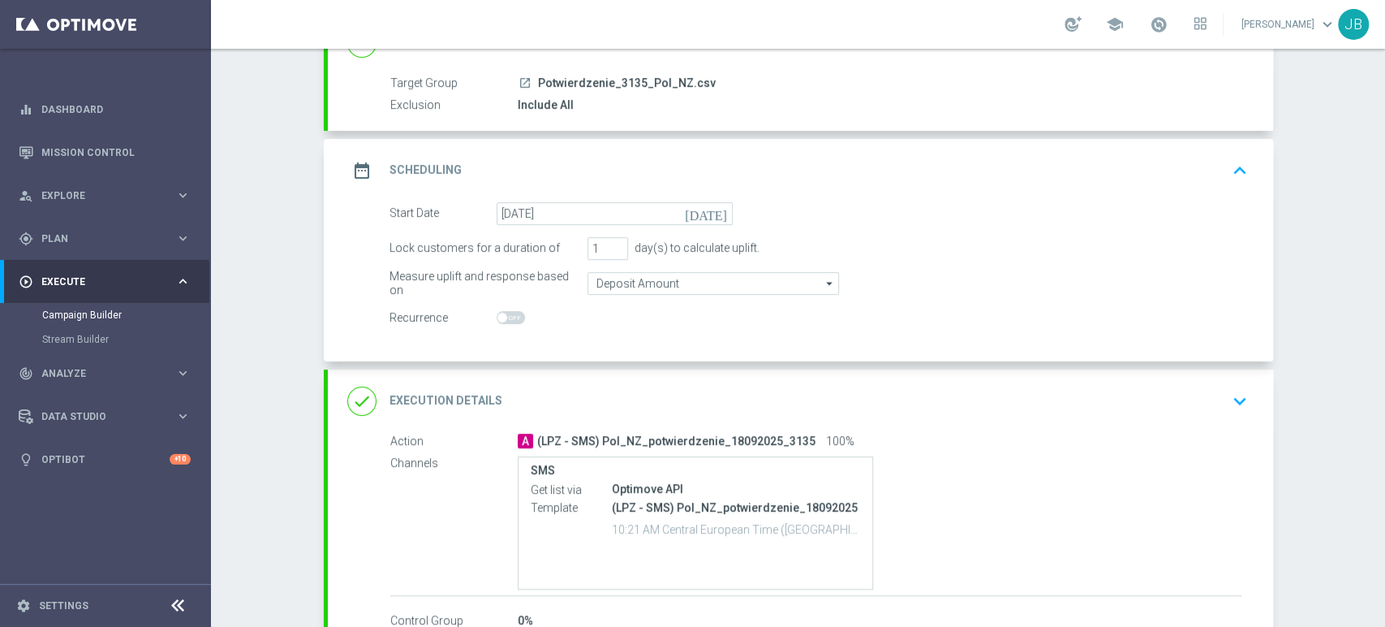
scroll to position [239, 0]
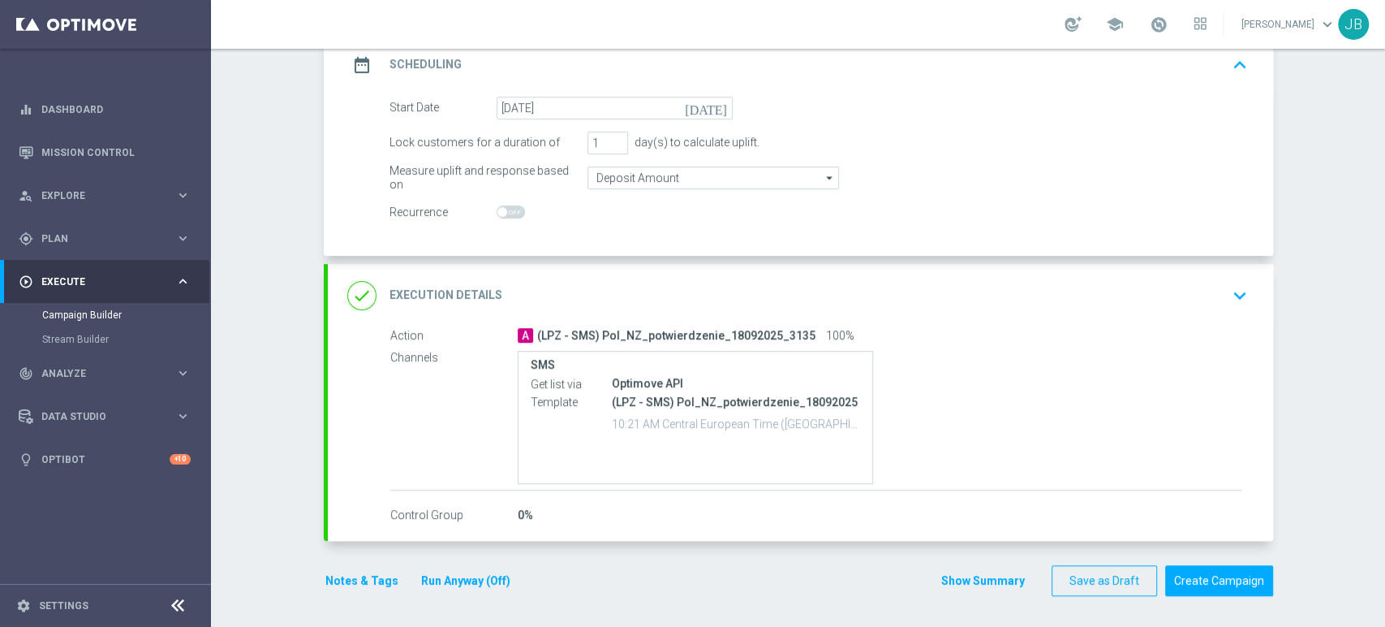
click at [1188, 304] on div "done Execution Details keyboard_arrow_down" at bounding box center [800, 295] width 907 height 31
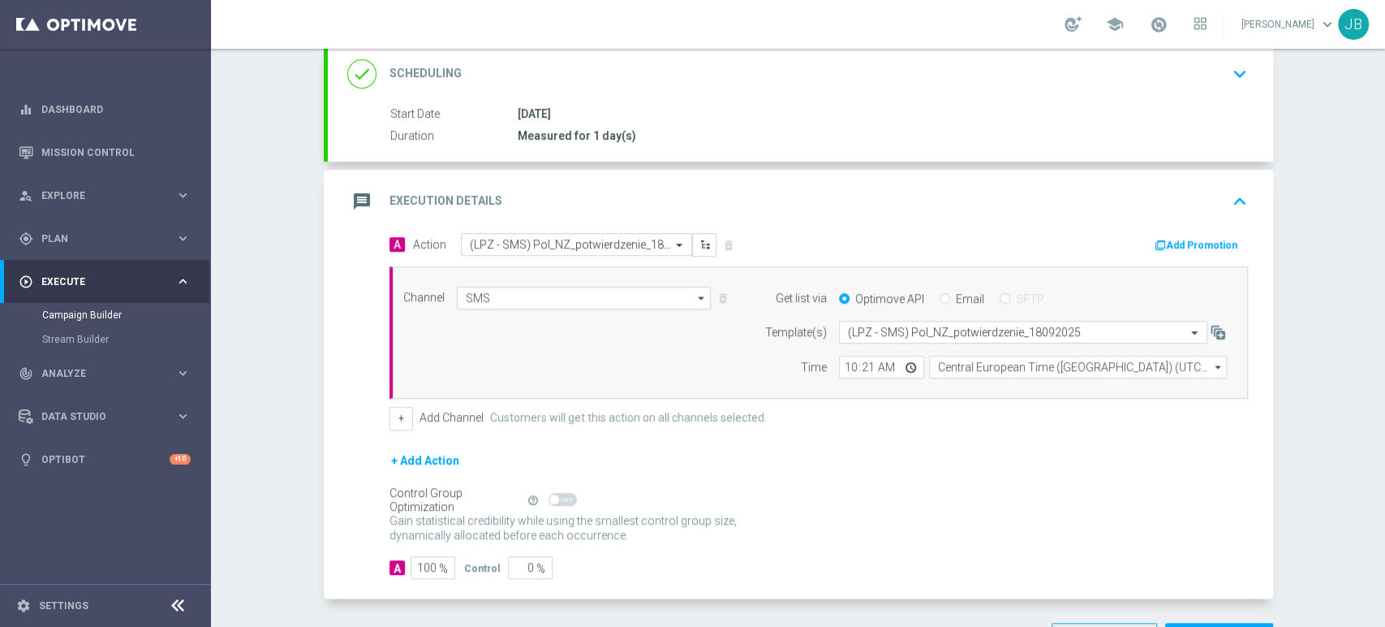
scroll to position [265, 0]
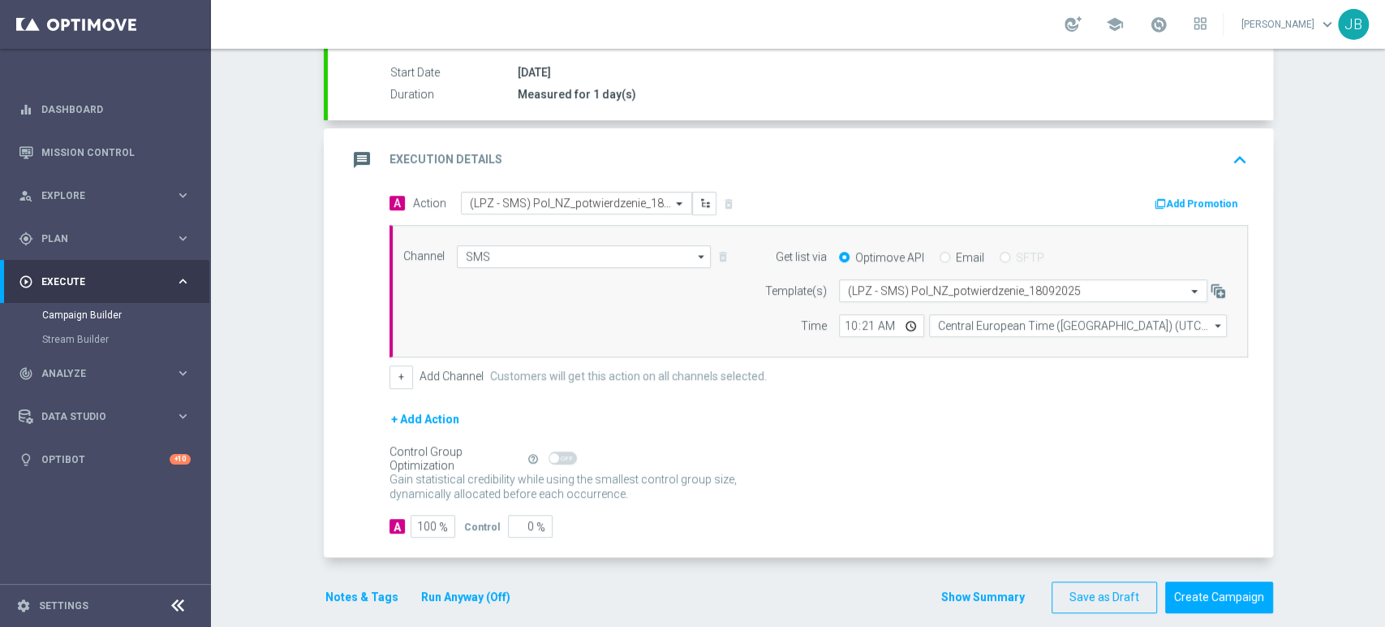
click at [1384, 138] on div "Campaign Builder Scheduled Campaign Triggered Campaign Status: Draft done Targe…" at bounding box center [798, 338] width 1174 height 578
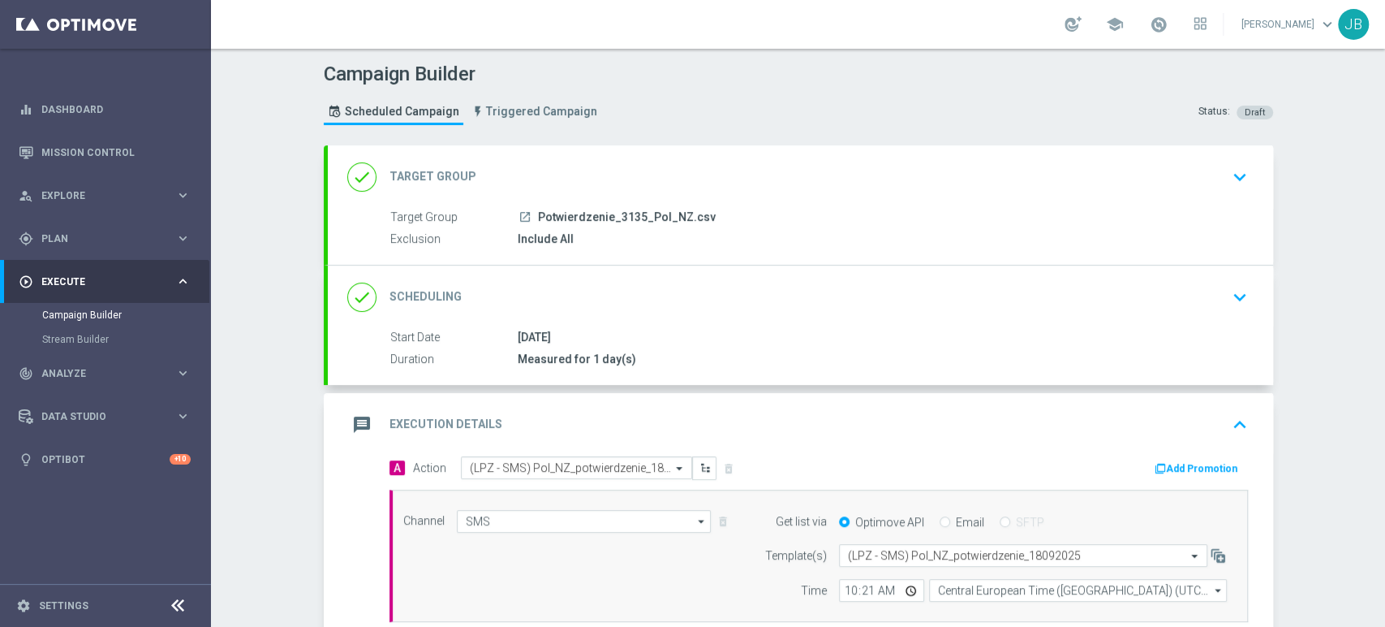
scroll to position [242, 0]
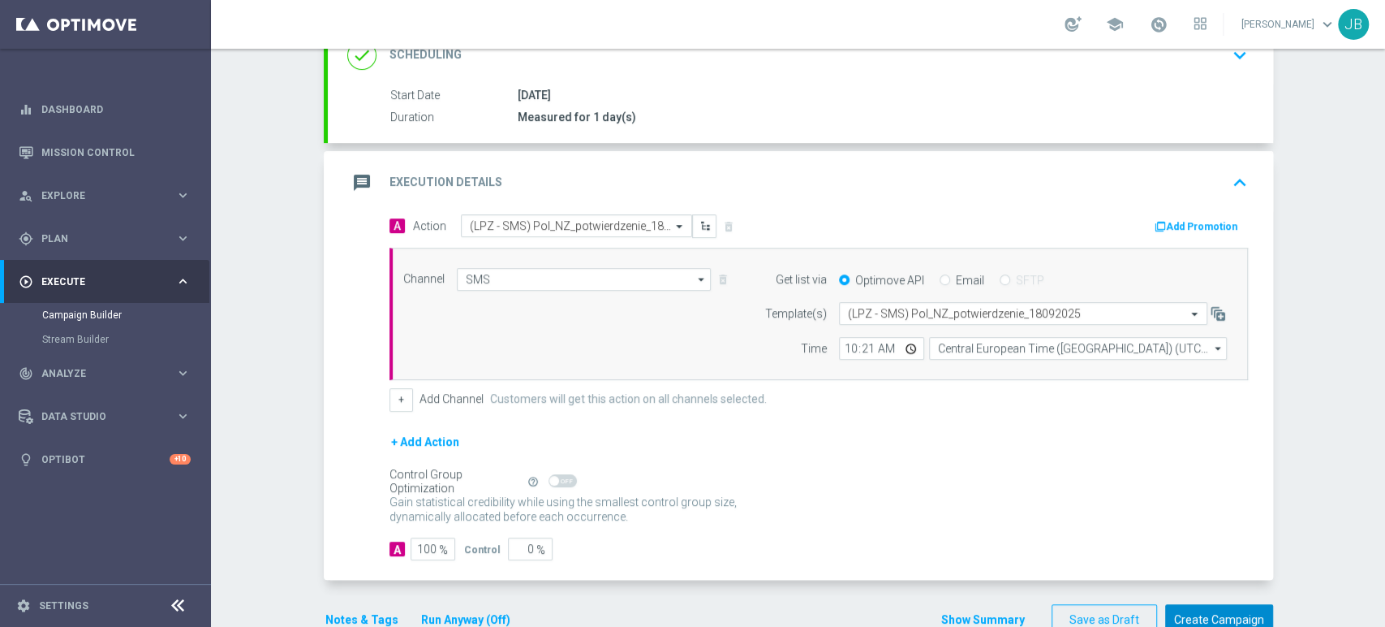
click at [1237, 622] on button "Create Campaign" at bounding box center [1219, 620] width 108 height 32
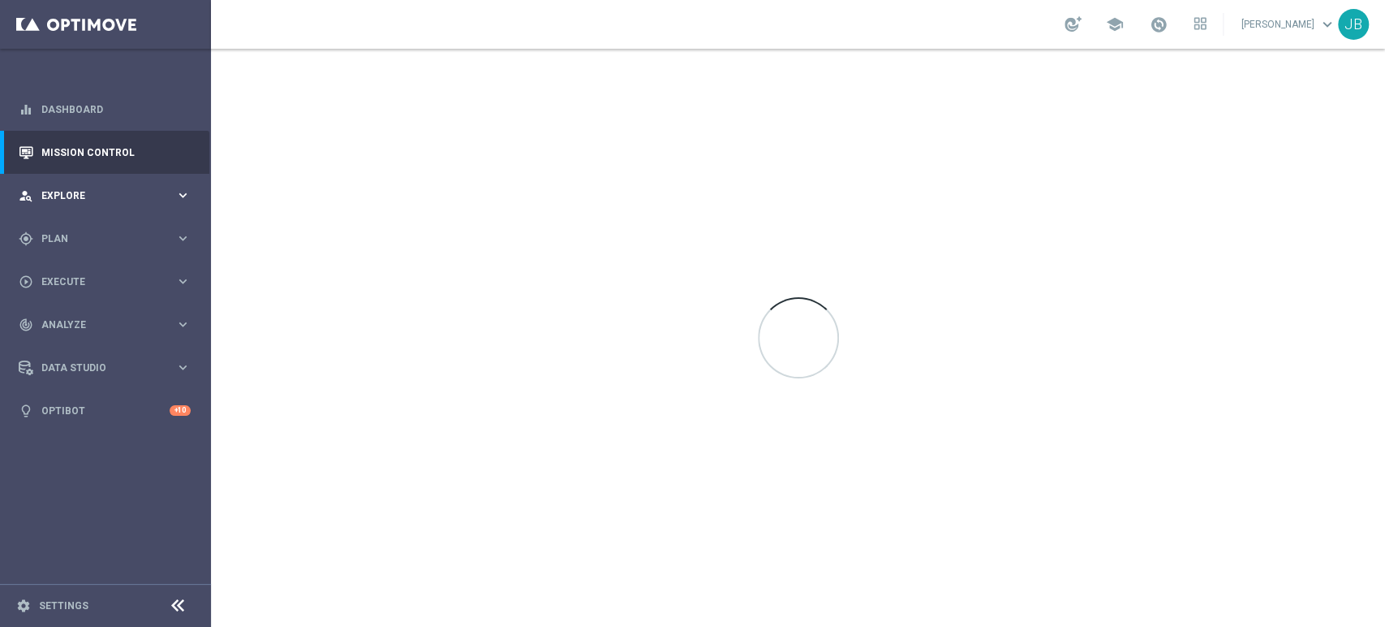
click at [54, 184] on div "person_search Explore keyboard_arrow_right" at bounding box center [104, 195] width 209 height 43
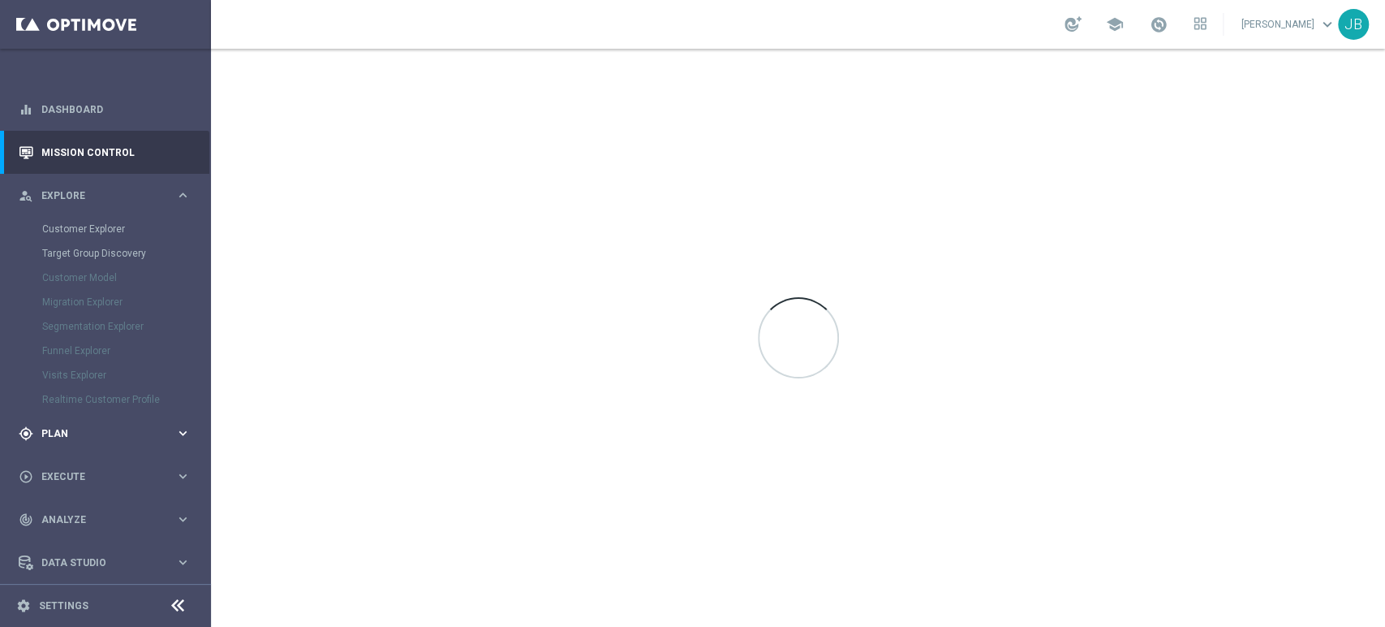
click at [82, 434] on span "Plan" at bounding box center [108, 434] width 134 height 10
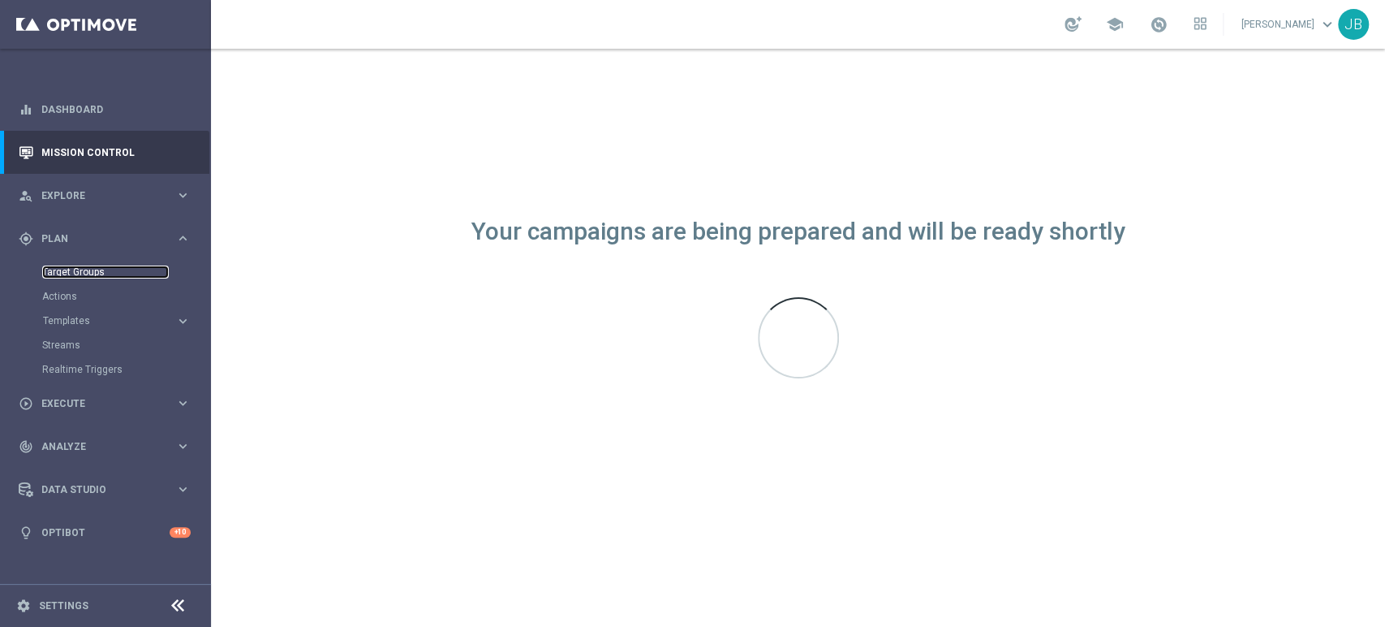
click at [128, 268] on link "Target Groups" at bounding box center [105, 271] width 127 height 13
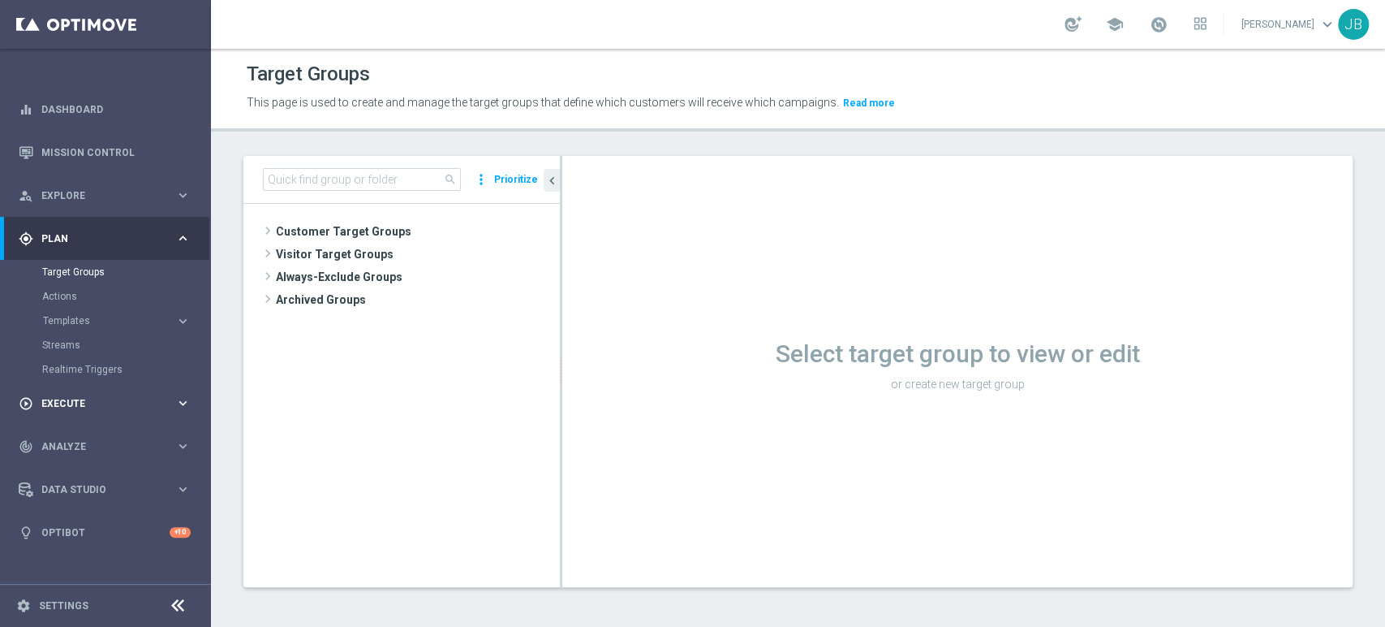
click at [42, 407] on span "Execute" at bounding box center [108, 403] width 134 height 10
click at [110, 318] on link "Campaign Builder" at bounding box center [105, 314] width 127 height 13
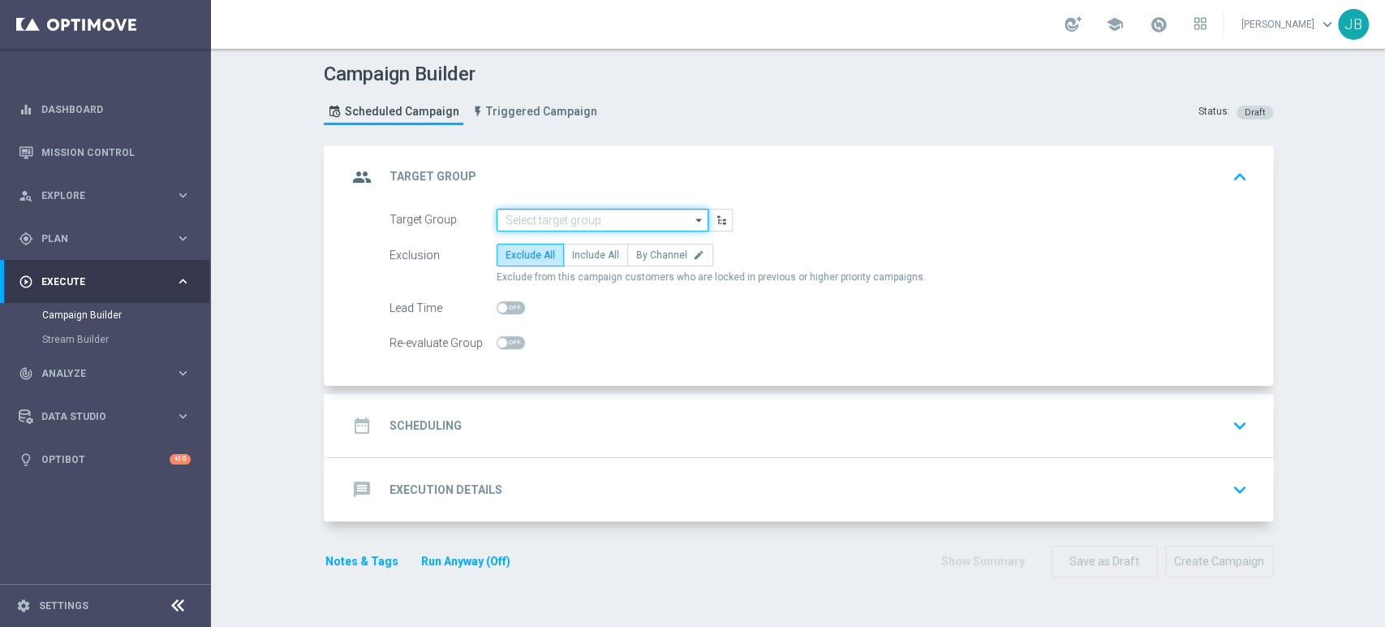
click at [520, 226] on input at bounding box center [603, 220] width 212 height 23
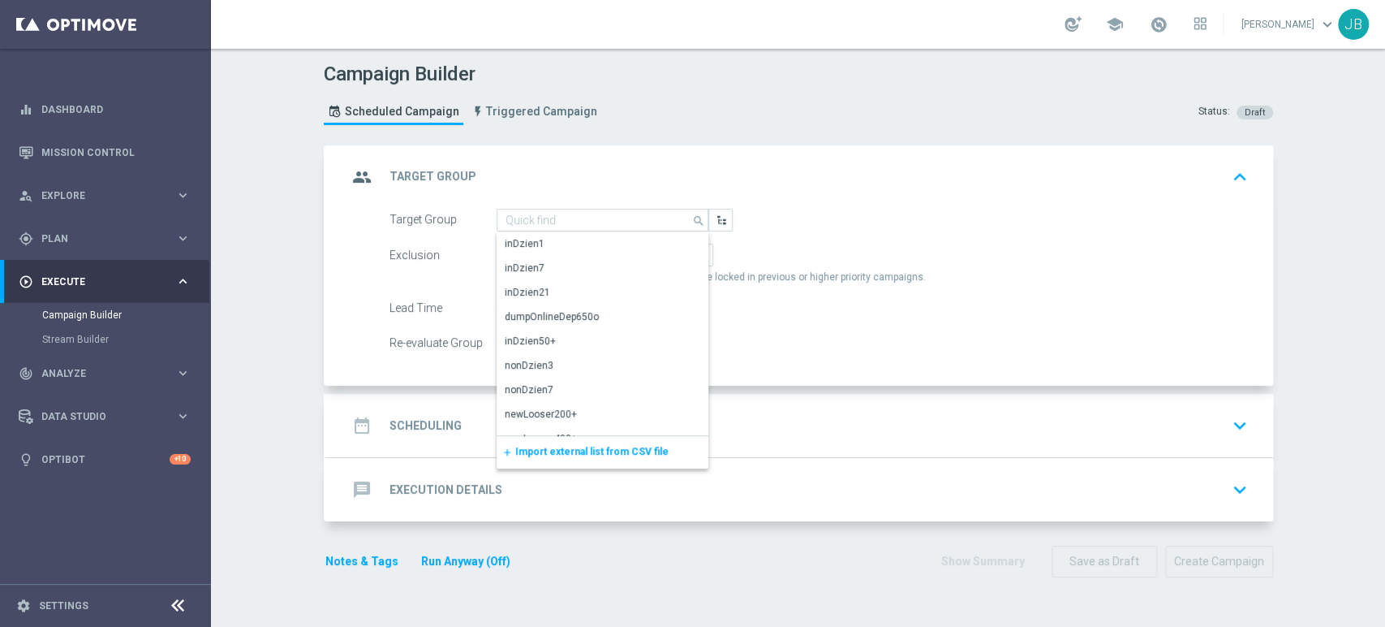
click at [518, 448] on span "Import external list from CSV file" at bounding box center [591, 451] width 153 height 11
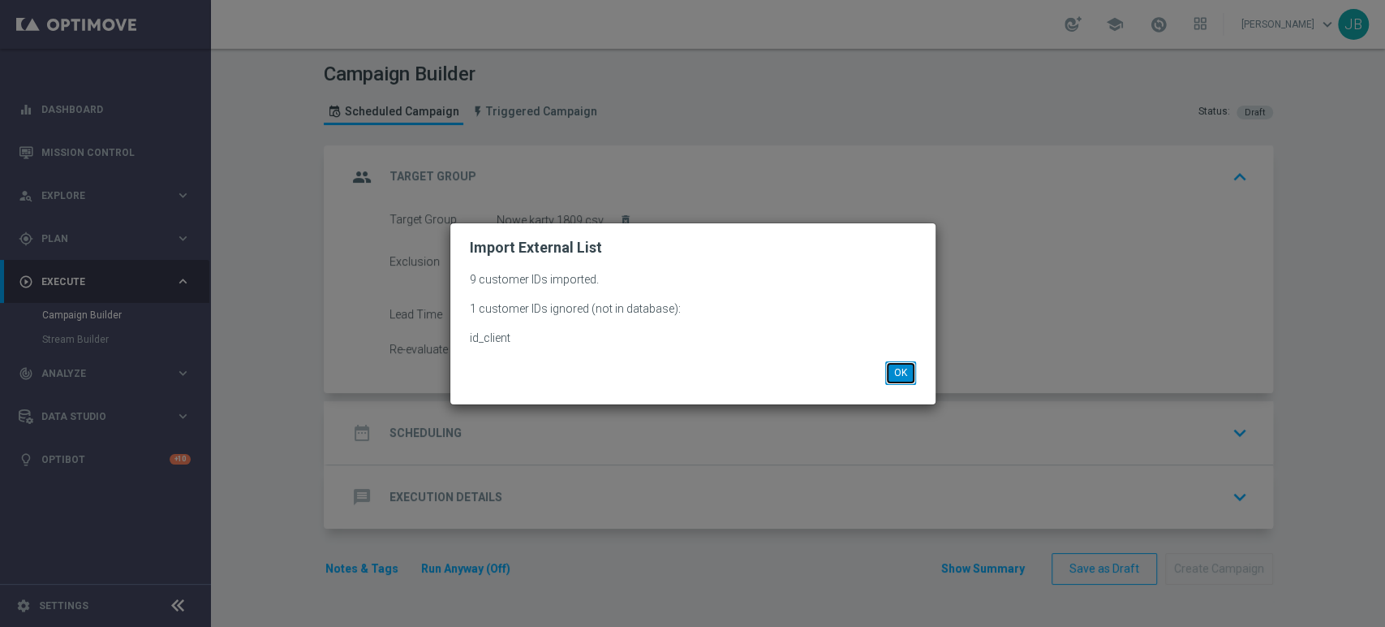
click at [897, 374] on button "OK" at bounding box center [900, 372] width 31 height 23
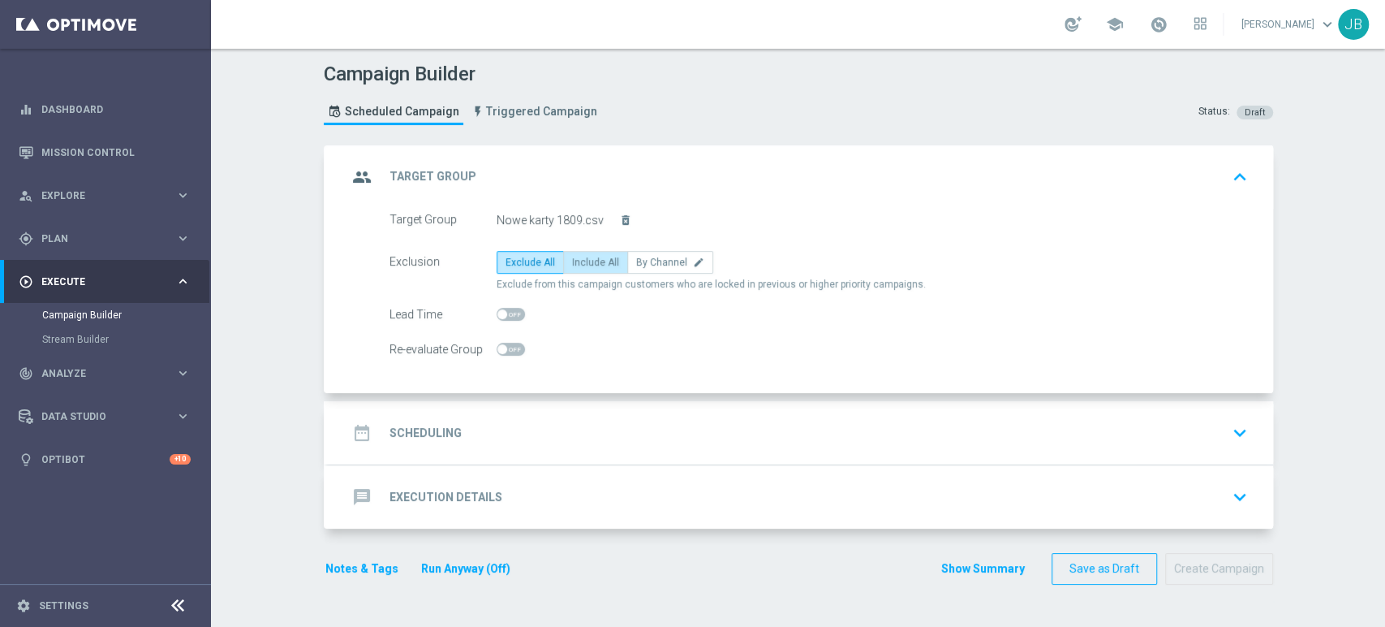
click at [572, 261] on span "Include All" at bounding box center [595, 261] width 47 height 11
click at [572, 261] on input "Include All" at bounding box center [577, 265] width 11 height 11
radio input "true"
click at [472, 445] on div "date_range Scheduling keyboard_arrow_down" at bounding box center [800, 432] width 907 height 31
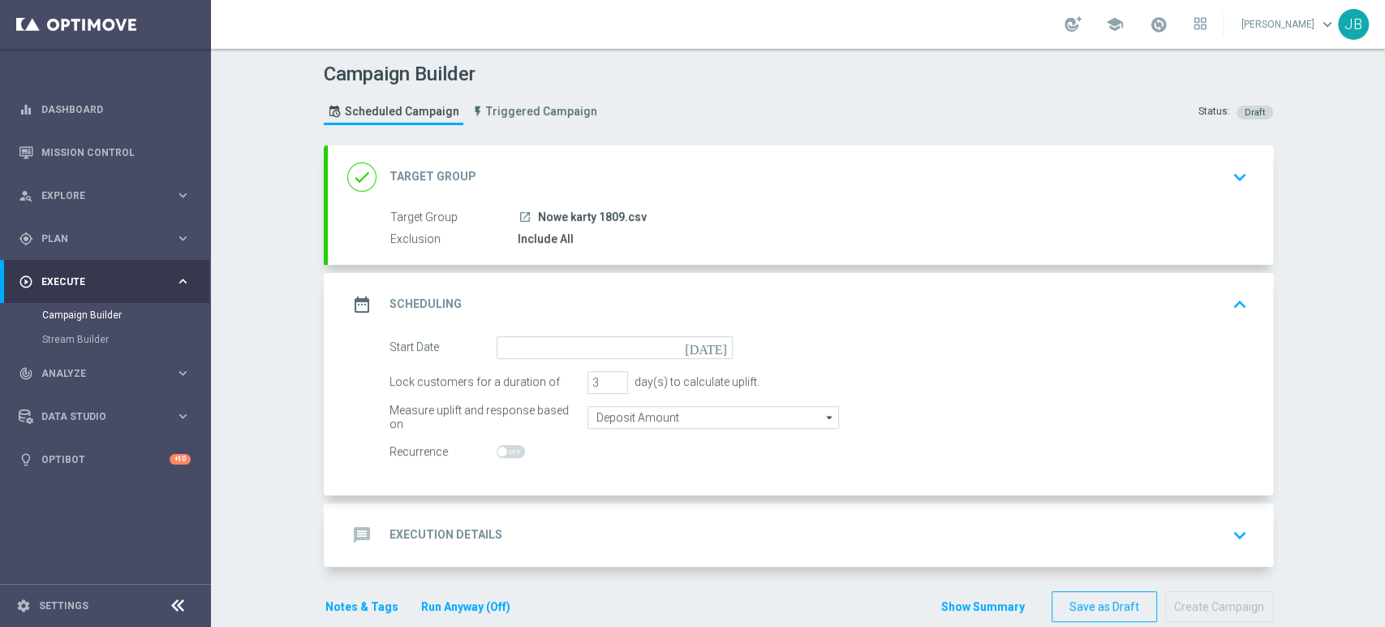
click at [538, 362] on form "Start Date [DATE] Lock customers for a duration of 3 day(s) to calculate uplift…" at bounding box center [819, 399] width 859 height 127
click at [538, 351] on input at bounding box center [615, 347] width 236 height 23
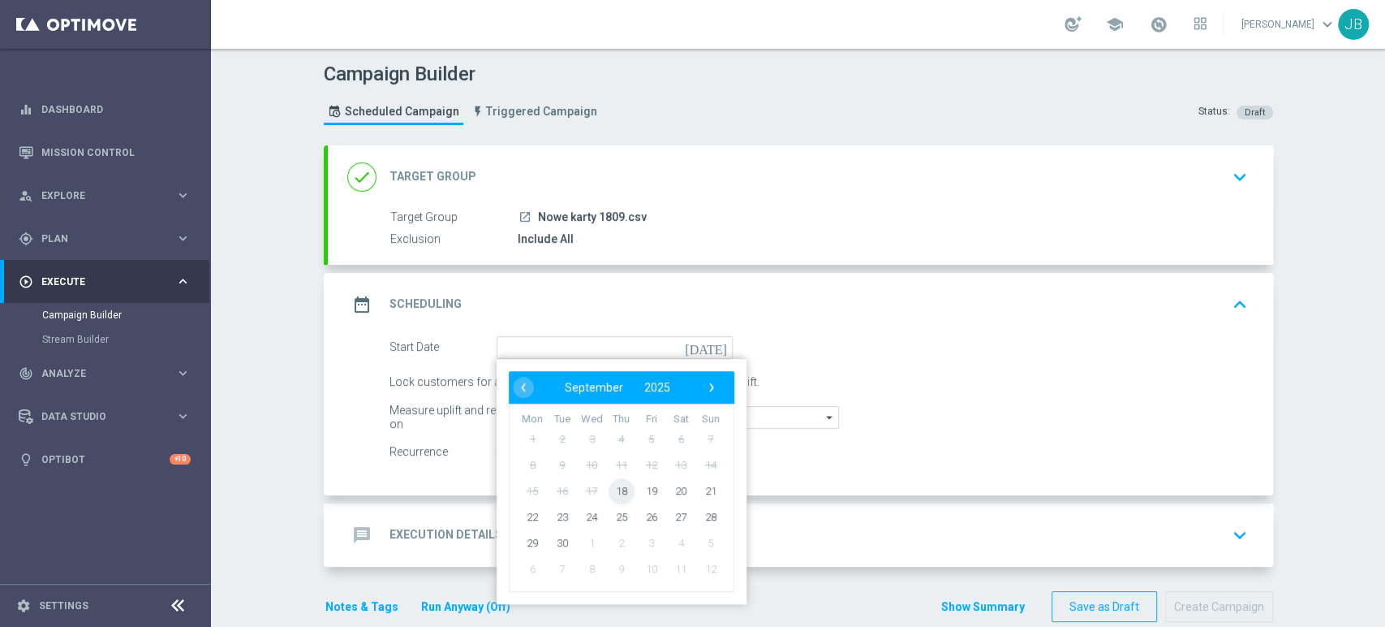
click at [614, 492] on span "18" at bounding box center [621, 490] width 26 height 26
type input "[DATE]"
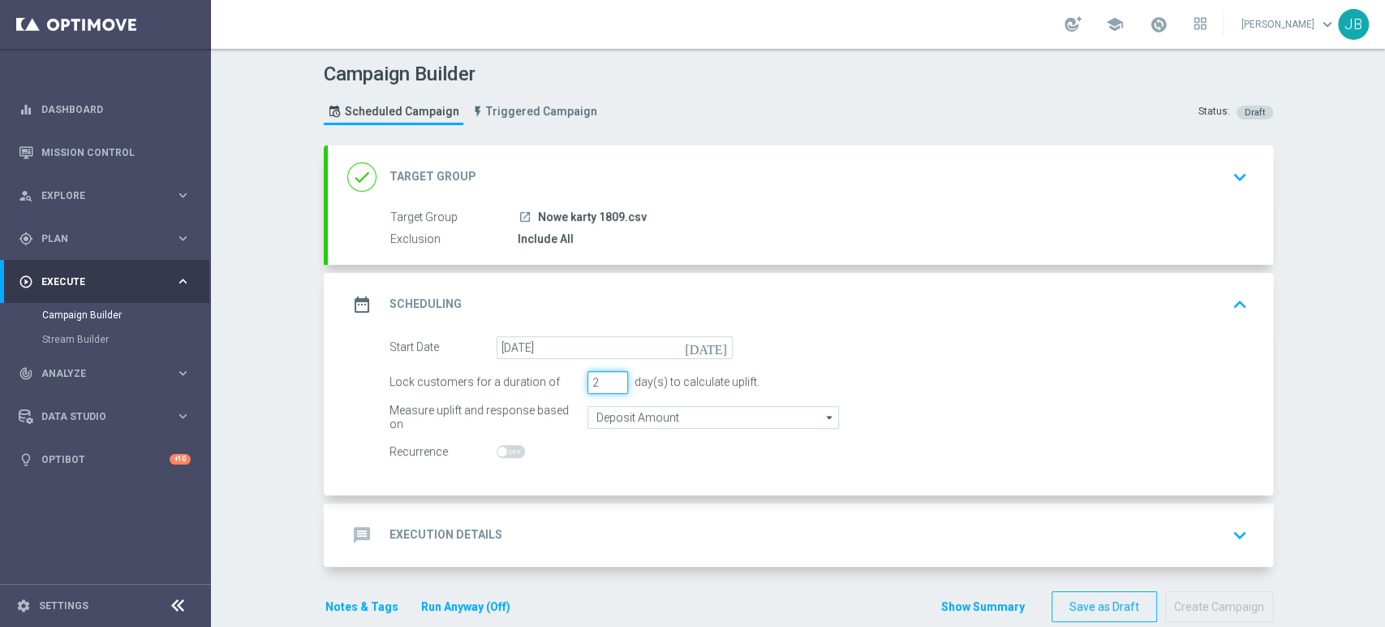
click at [612, 385] on input "2" at bounding box center [608, 382] width 41 height 23
type input "1"
click at [612, 385] on input "1" at bounding box center [608, 382] width 41 height 23
click at [510, 547] on div "message Execution Details keyboard_arrow_down" at bounding box center [800, 534] width 907 height 31
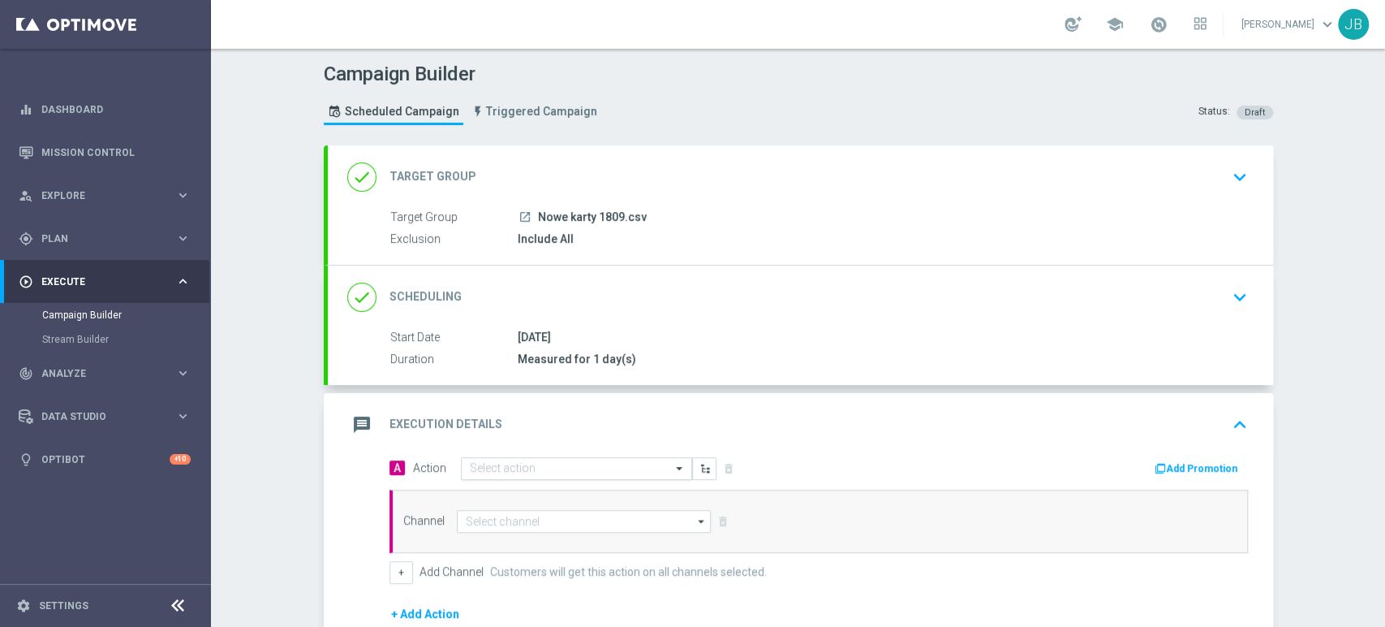
click at [485, 457] on div "Select action" at bounding box center [576, 468] width 231 height 23
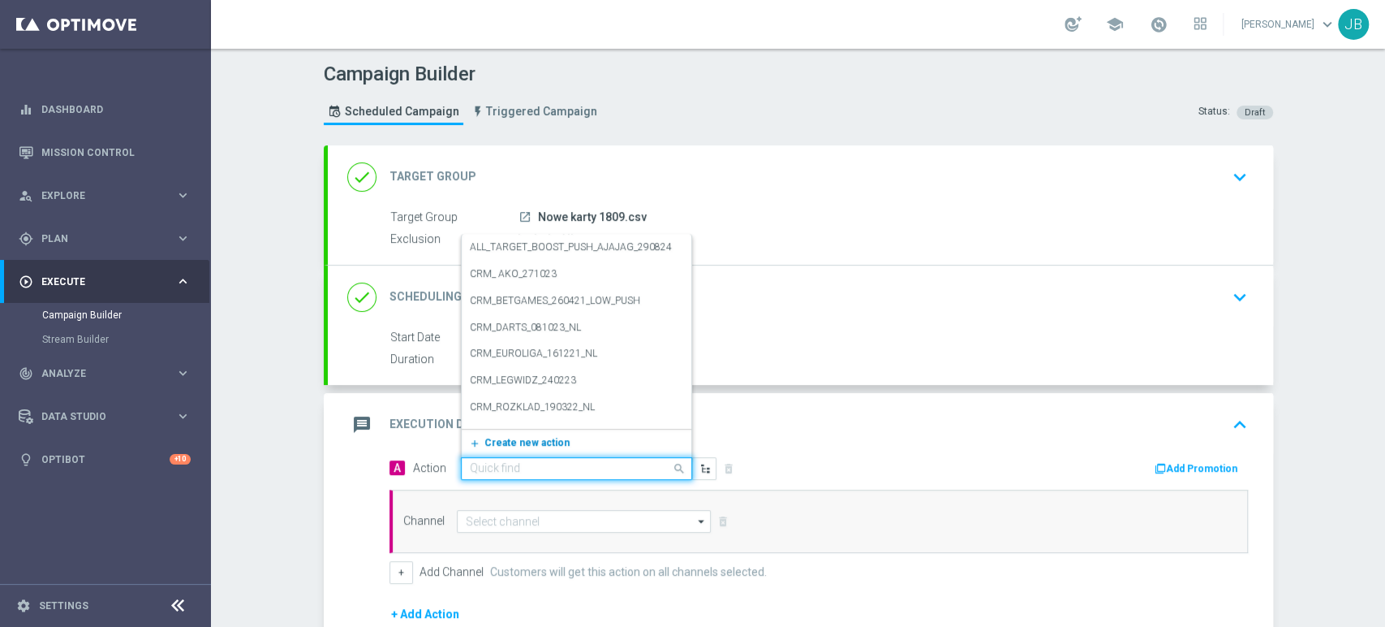
click at [489, 450] on button "add_new Create new action" at bounding box center [574, 442] width 224 height 19
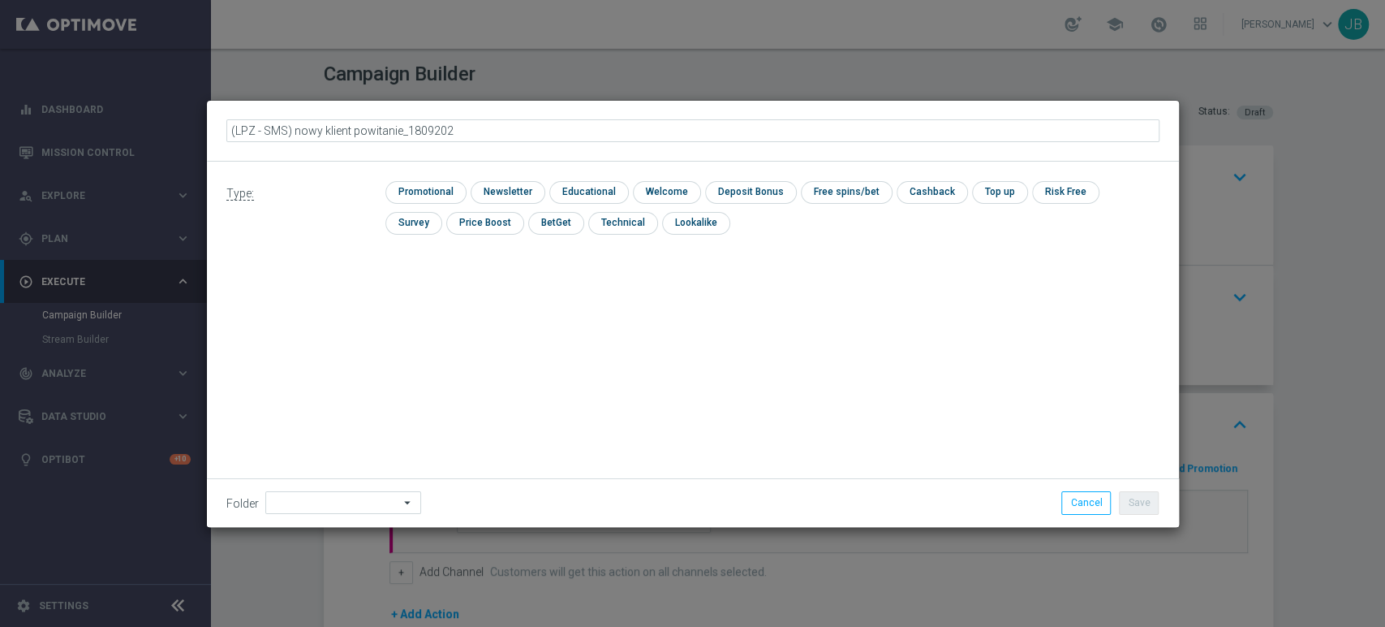
type input "(LPZ - SMS) nowy klient powitanie_18092025"
click at [487, 187] on input "checkbox" at bounding box center [506, 192] width 71 height 22
checkbox input "true"
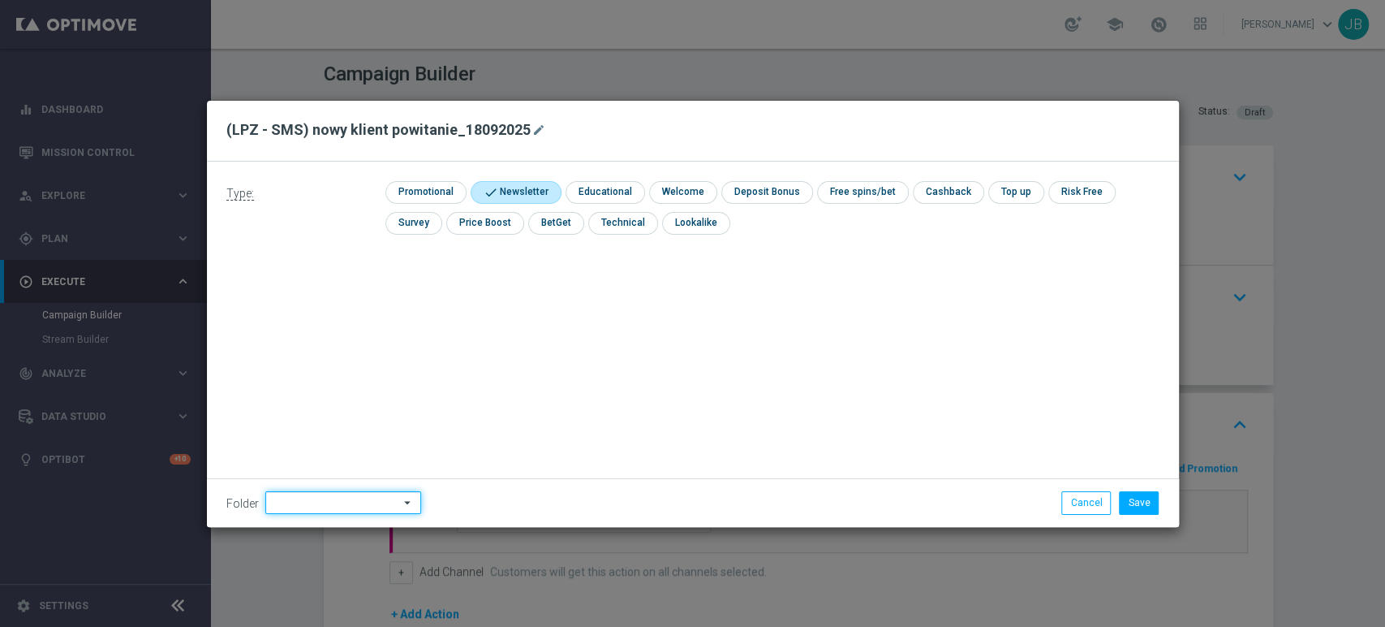
click at [321, 497] on input at bounding box center [343, 502] width 156 height 23
click at [325, 335] on div "[PERSON_NAME]" at bounding box center [340, 337] width 151 height 23
type input "[PERSON_NAME]"
click at [1130, 502] on button "Save" at bounding box center [1139, 502] width 40 height 23
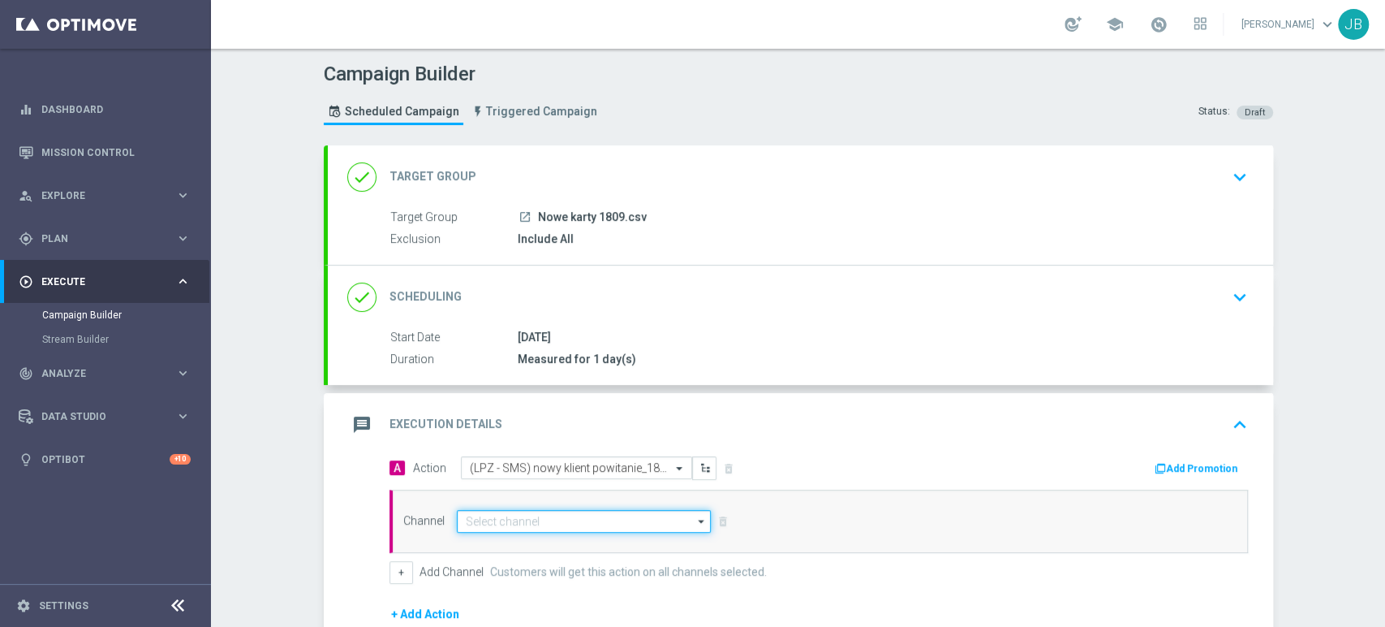
click at [502, 528] on input at bounding box center [584, 521] width 255 height 23
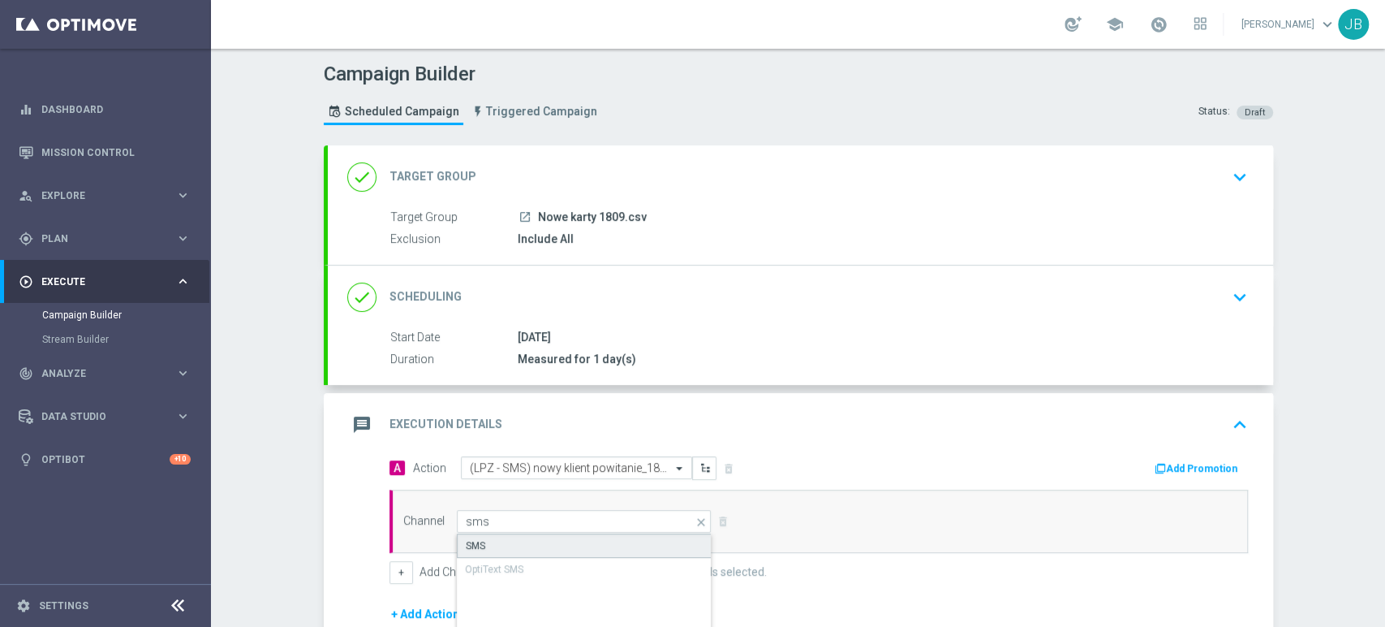
click at [503, 542] on div "SMS" at bounding box center [585, 545] width 256 height 24
type input "SMS"
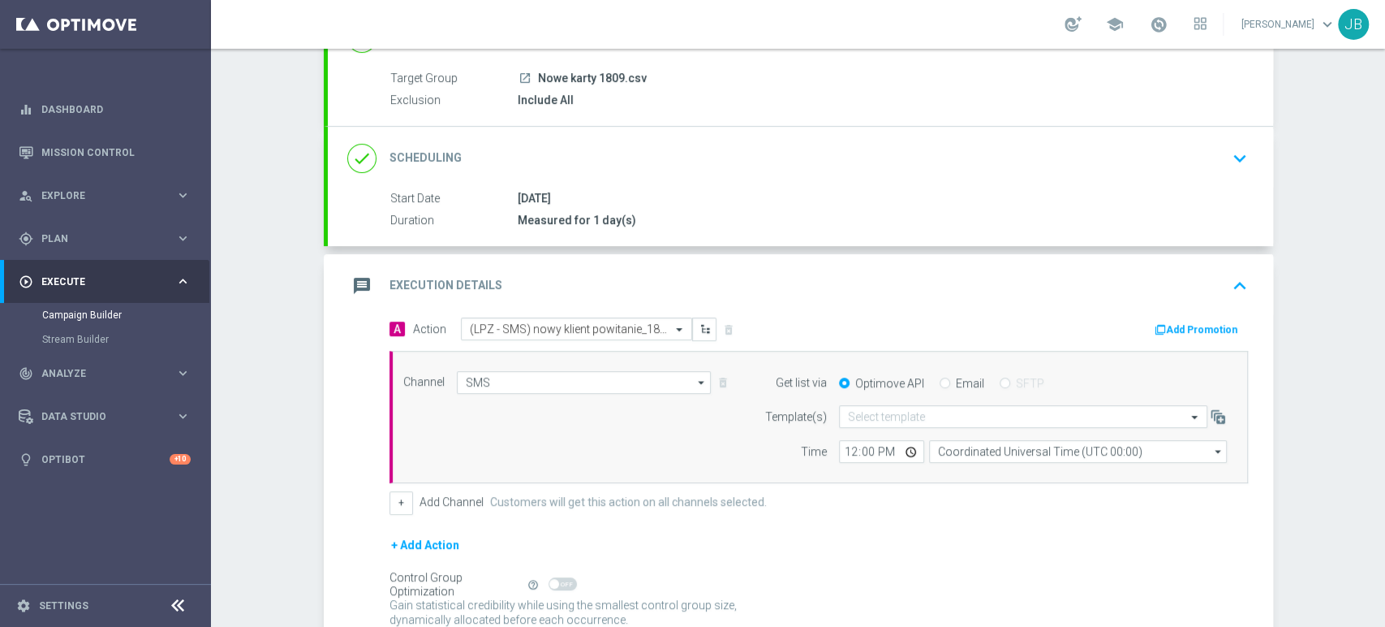
scroll to position [214, 0]
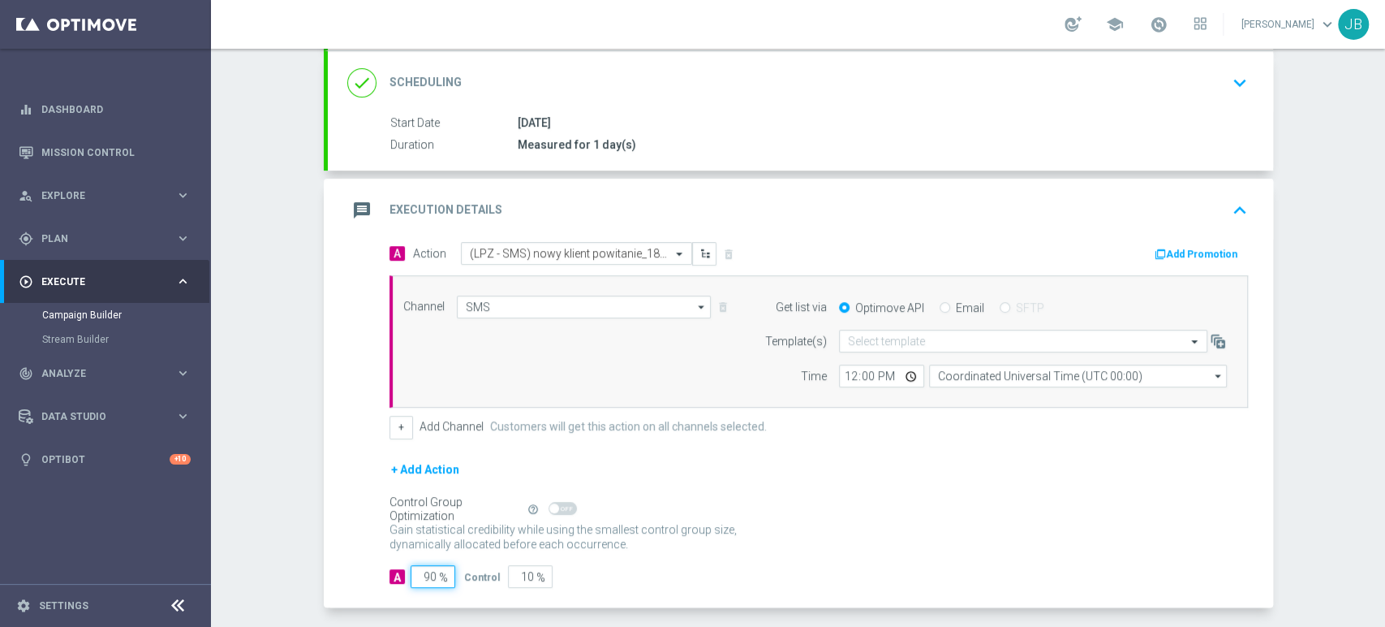
click at [422, 576] on input "90" at bounding box center [433, 576] width 45 height 23
type input "0"
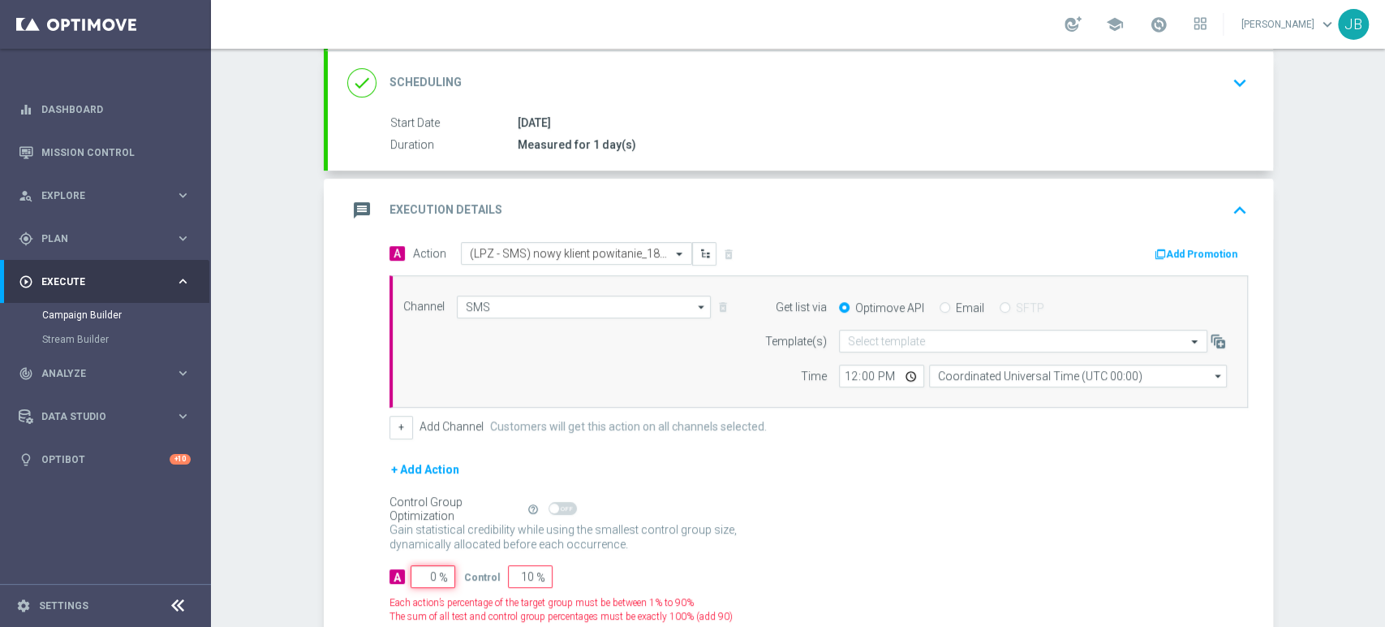
type input "100"
type input "10"
type input "90"
type input "100"
type input "0"
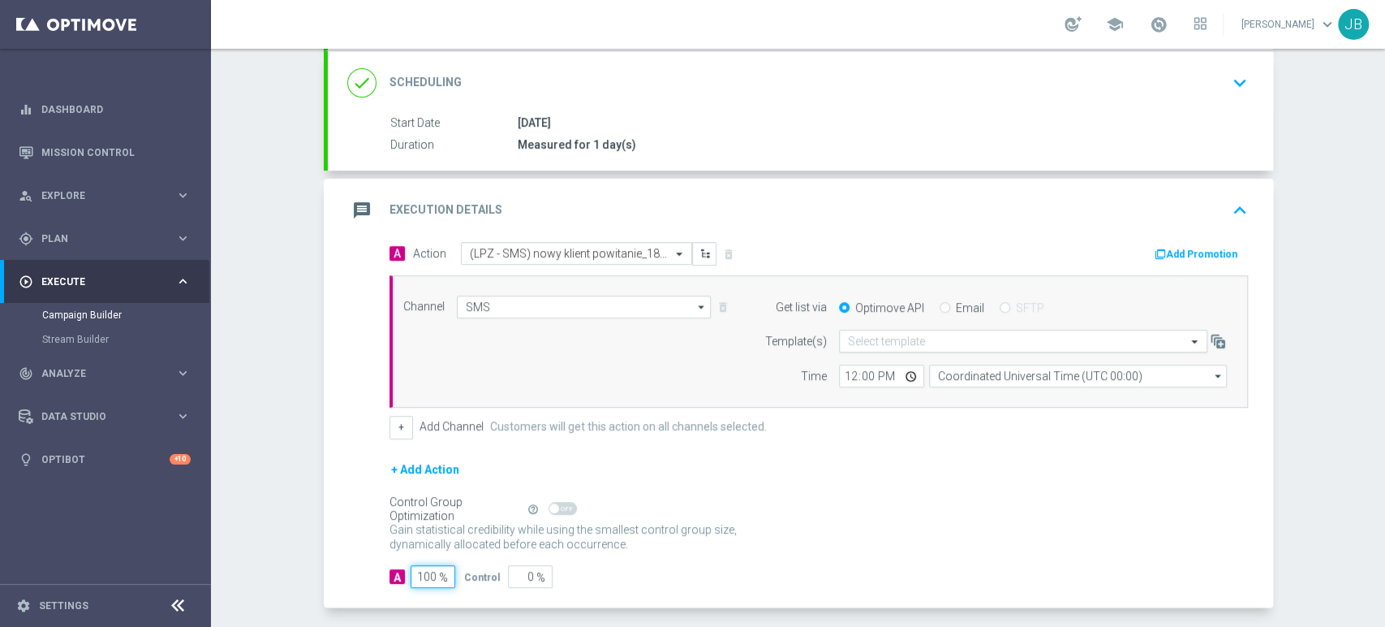
type input "100"
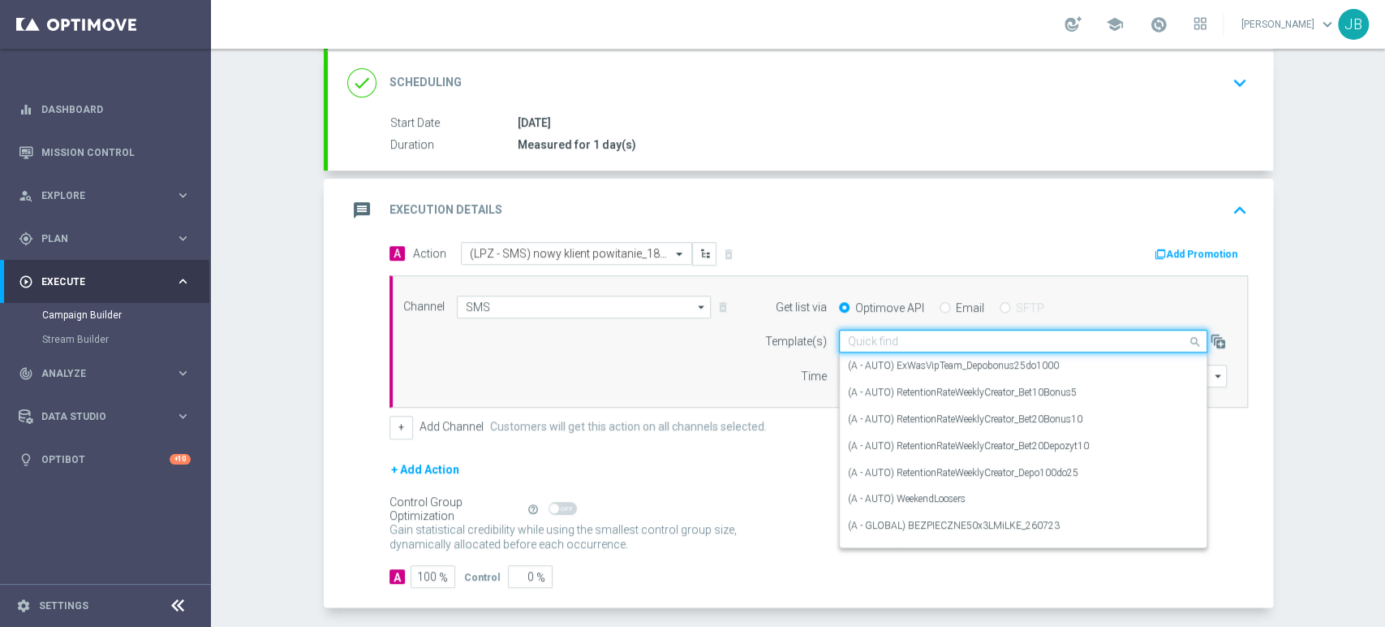
click at [885, 345] on input "text" at bounding box center [1007, 341] width 318 height 14
paste input "(LPZ - SMS) nowy klient powitanie_24012024"
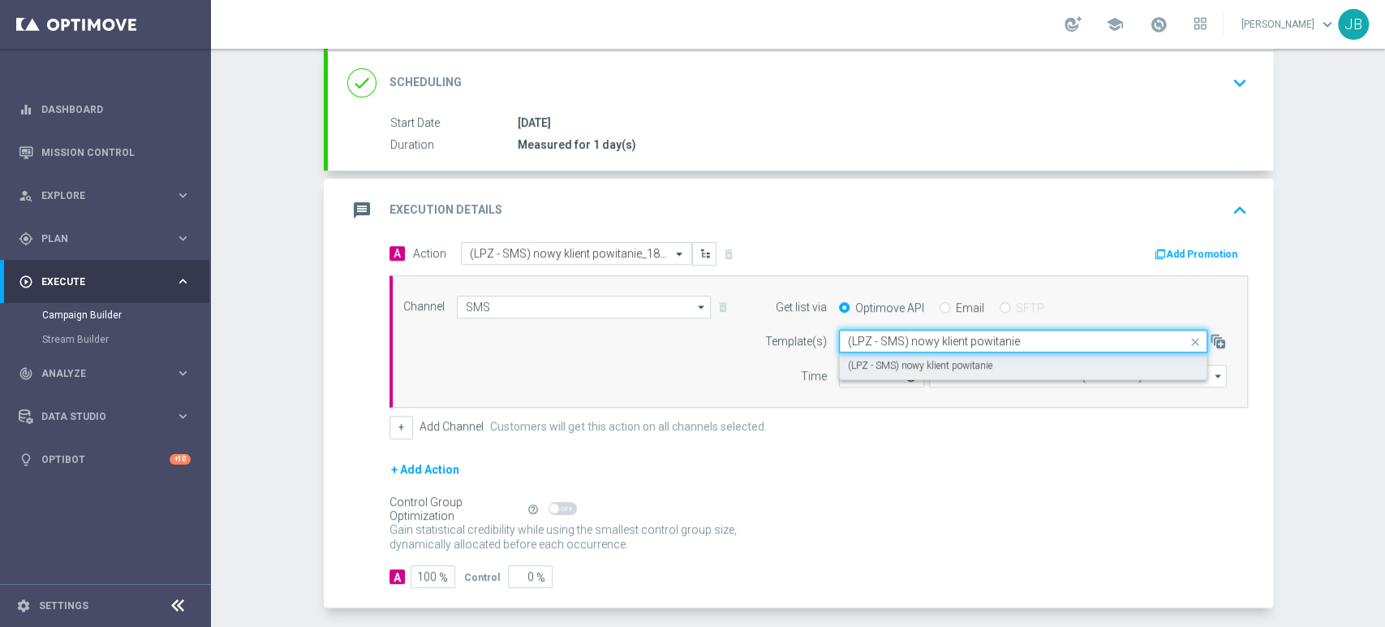
click at [877, 360] on label "(LPZ - SMS) nowy klient powitanie" at bounding box center [920, 366] width 144 height 14
type input "(LPZ - SMS) nowy klient powitanie"
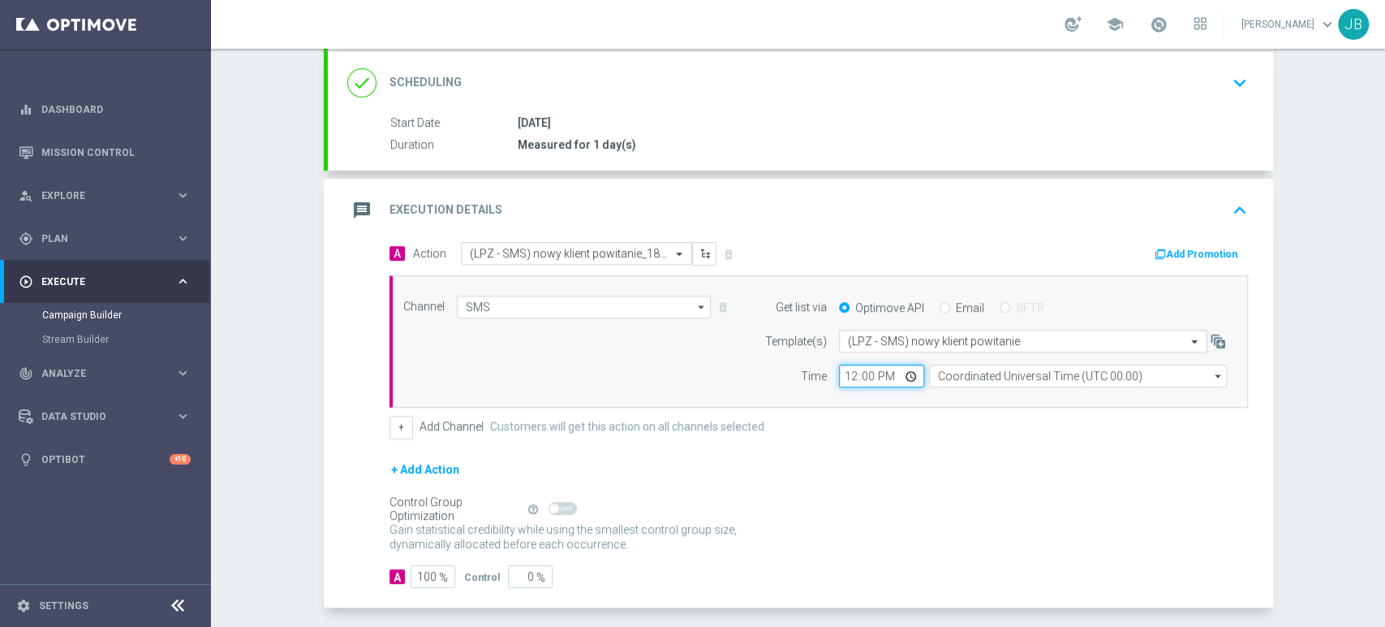
click at [842, 378] on input "12:00" at bounding box center [881, 375] width 85 height 23
type input "10:31"
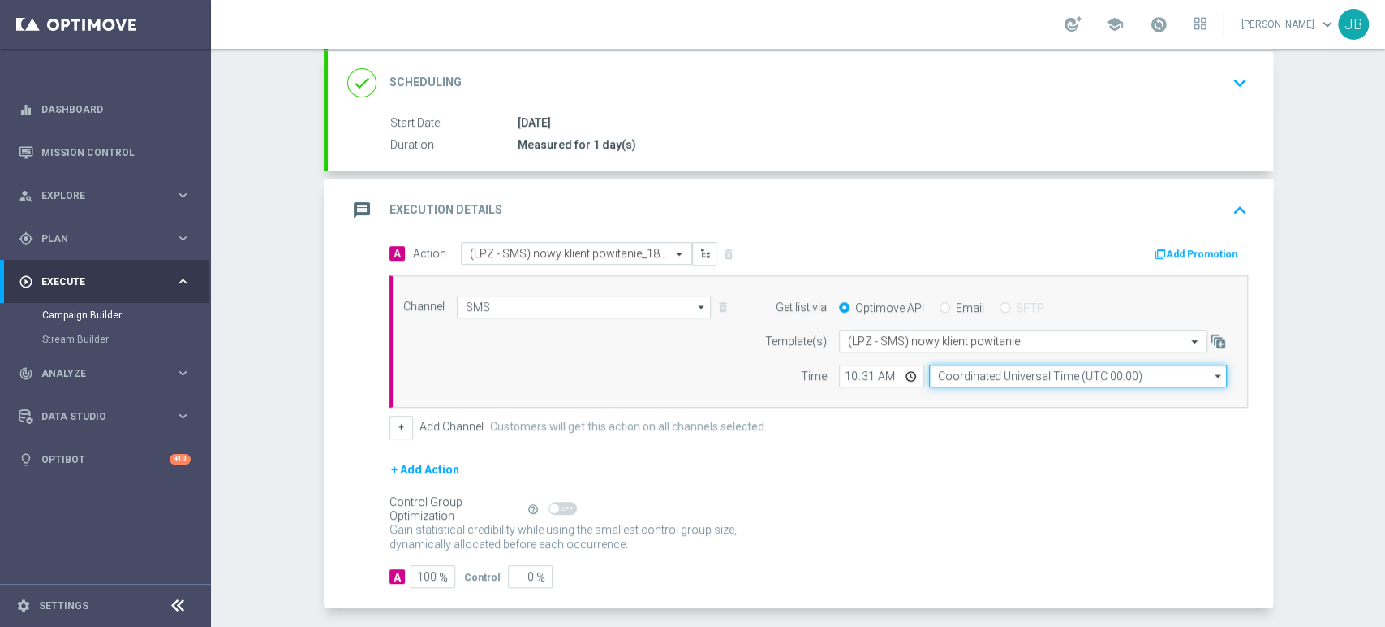
click at [971, 369] on input "Coordinated Universal Time (UTC 00:00)" at bounding box center [1078, 375] width 298 height 23
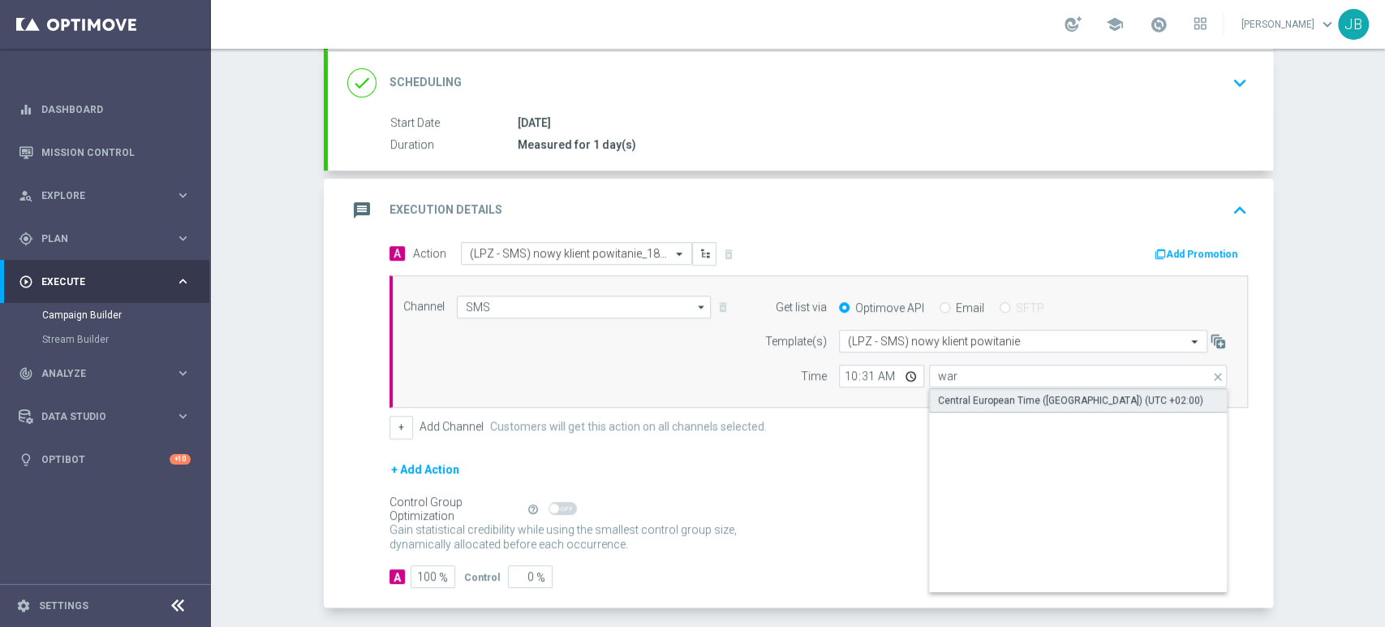
click at [973, 388] on div "Central European Time ([GEOGRAPHIC_DATA]) (UTC +02:00)" at bounding box center [1078, 400] width 299 height 24
type input "Central European Time ([GEOGRAPHIC_DATA]) (UTC +02:00)"
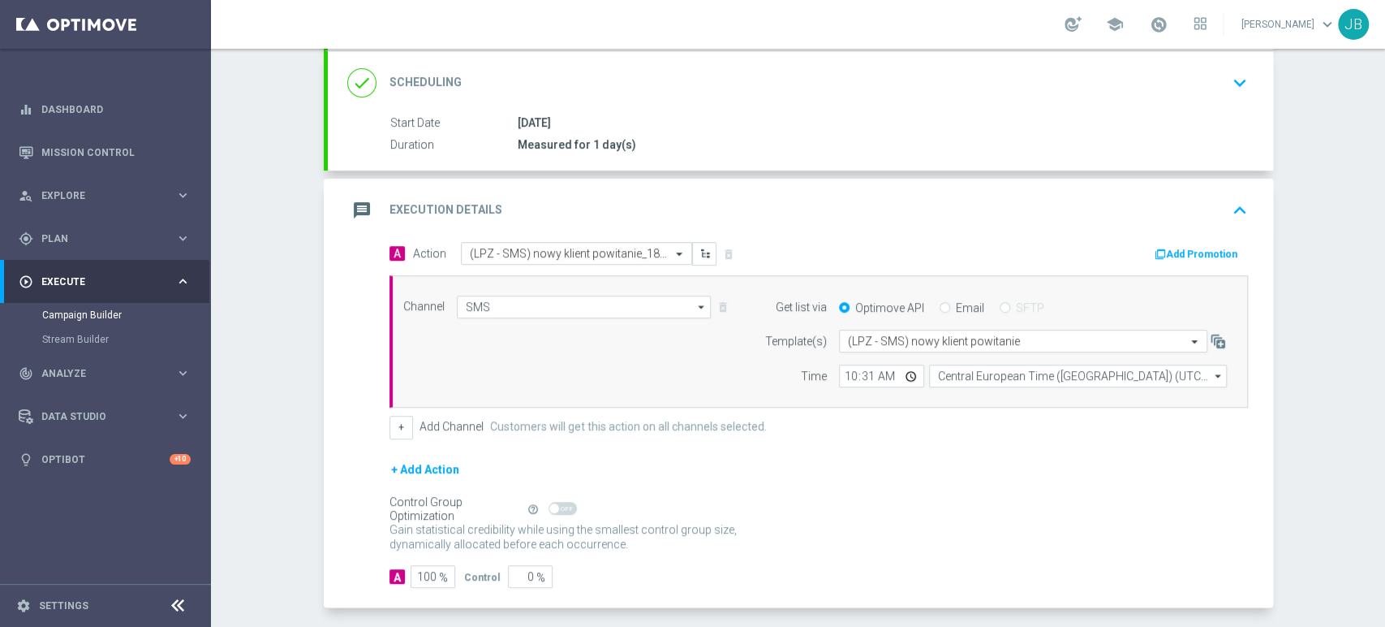
scroll to position [0, 0]
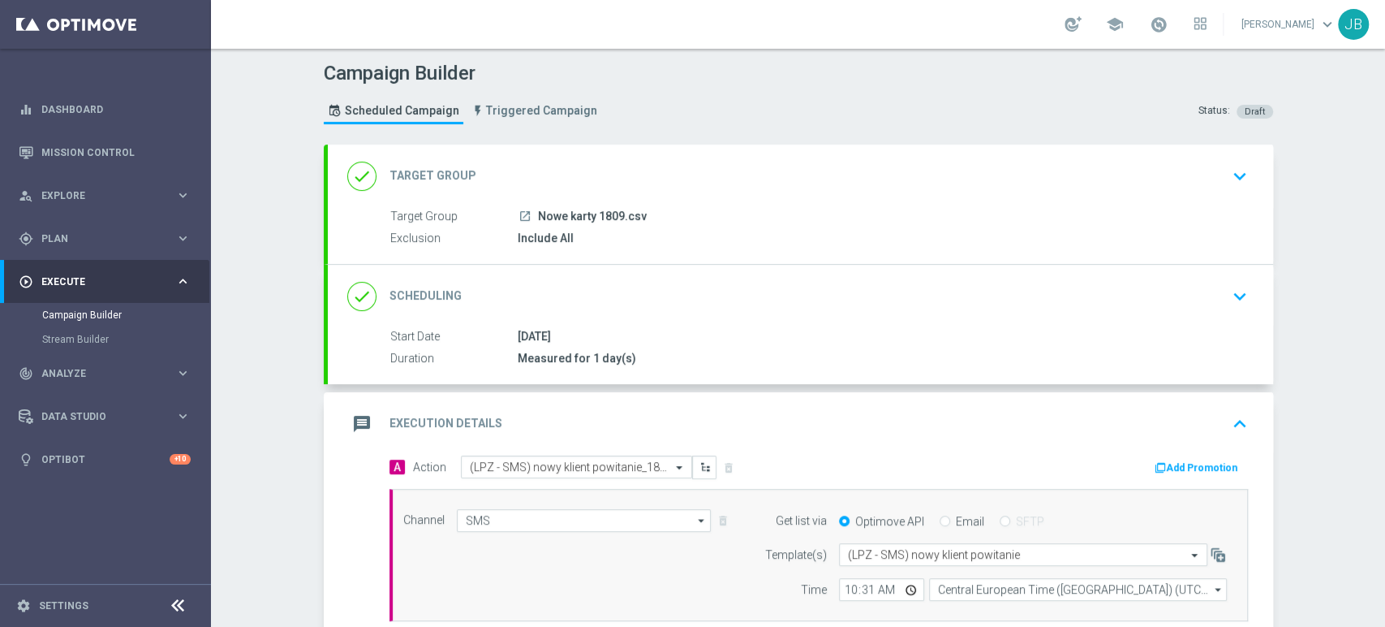
click at [1384, 182] on div "Campaign Builder Scheduled Campaign Triggered Campaign Status: Draft done Targe…" at bounding box center [798, 338] width 1174 height 578
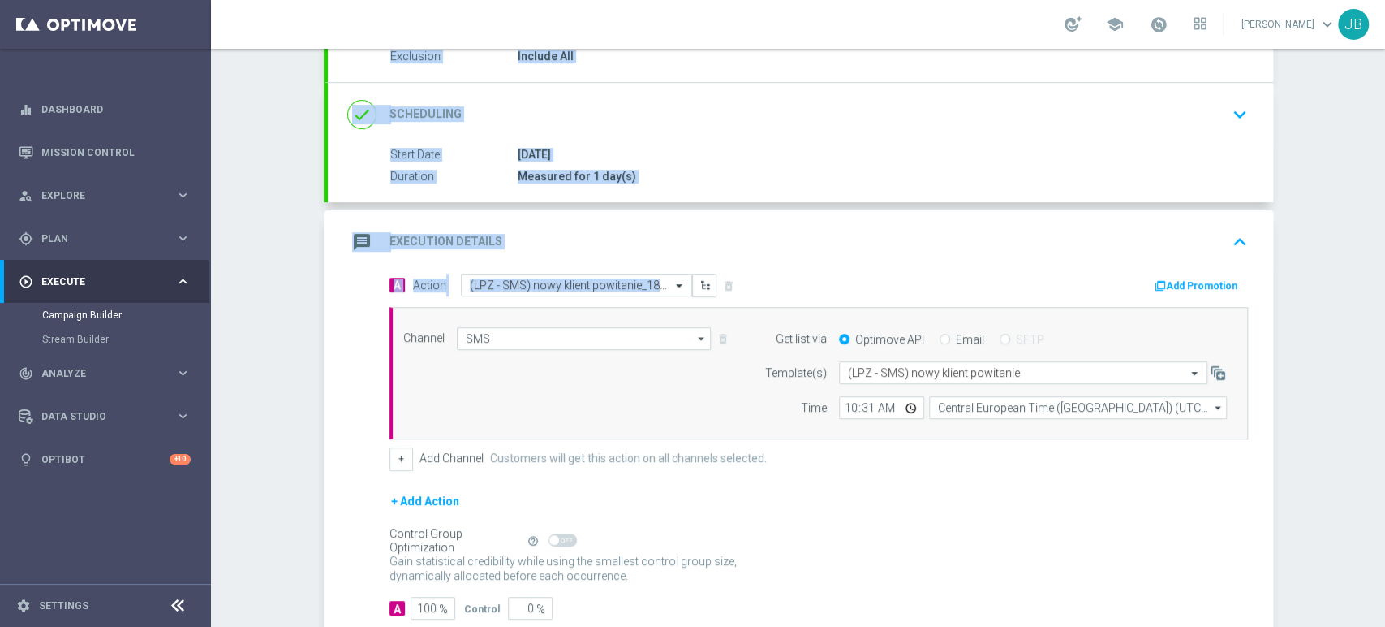
scroll to position [187, 0]
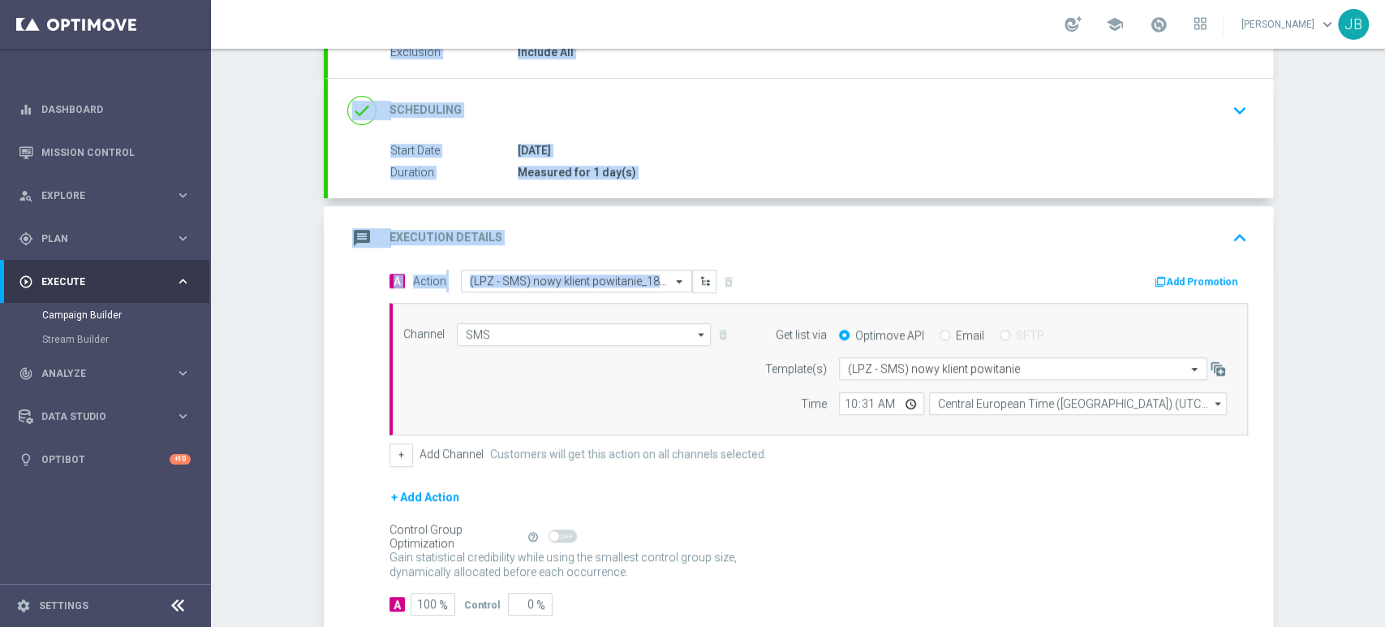
drag, startPoint x: 1384, startPoint y: 182, endPoint x: 1384, endPoint y: 301, distance: 119.3
click at [1384, 301] on div "Campaign Builder Scheduled Campaign Triggered Campaign Status: Draft done Targe…" at bounding box center [798, 338] width 1174 height 578
click at [1329, 335] on div "Campaign Builder Scheduled Campaign Triggered Campaign Status: Draft done Targe…" at bounding box center [798, 338] width 1174 height 578
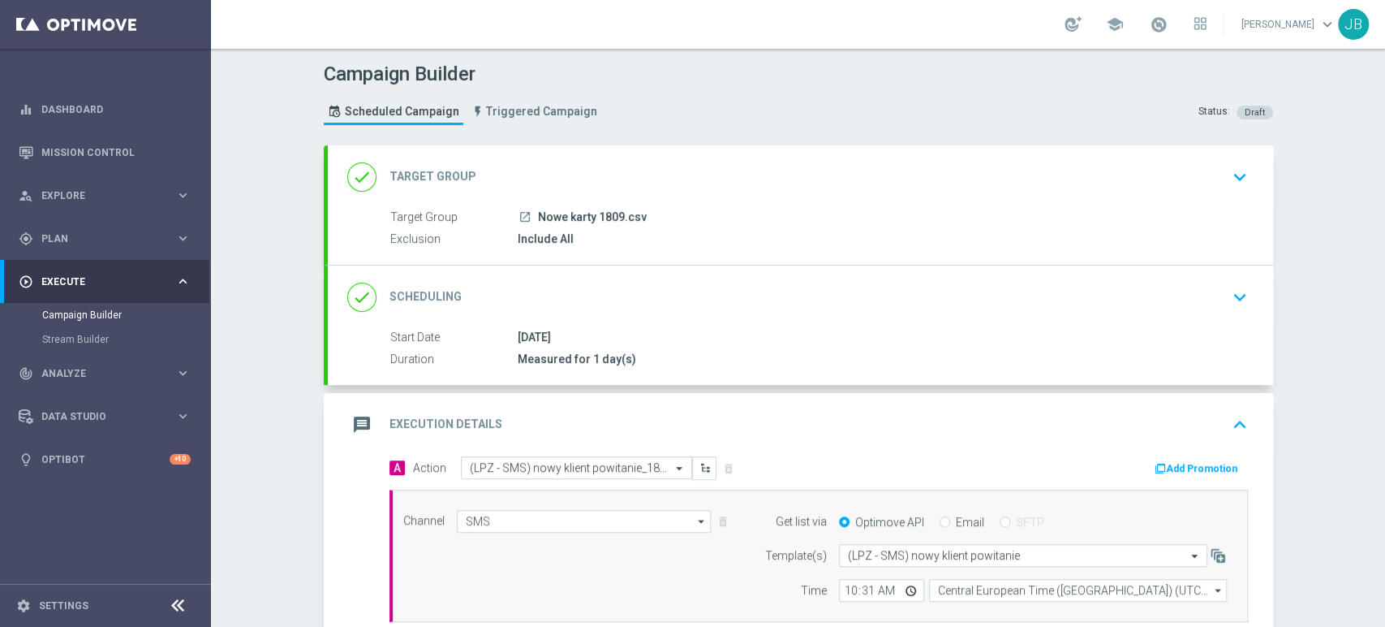
scroll to position [280, 0]
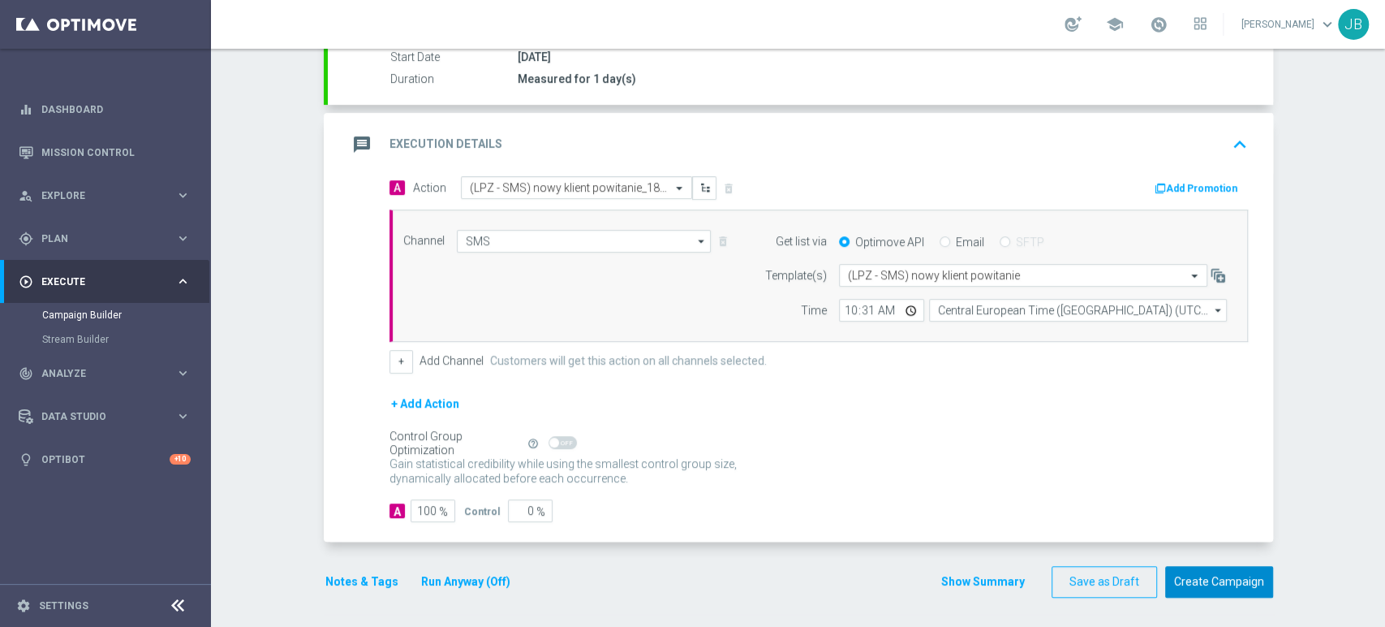
click at [1257, 580] on button "Create Campaign" at bounding box center [1219, 582] width 108 height 32
